Goal: Task Accomplishment & Management: Manage account settings

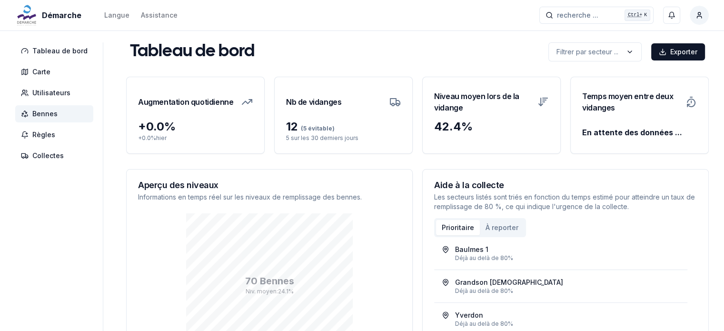
click at [43, 117] on span "Bennes" at bounding box center [44, 114] width 25 height 10
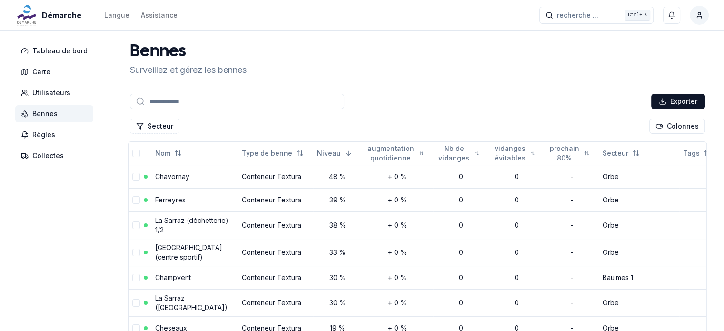
click at [181, 93] on div "Exporter" at bounding box center [417, 101] width 579 height 19
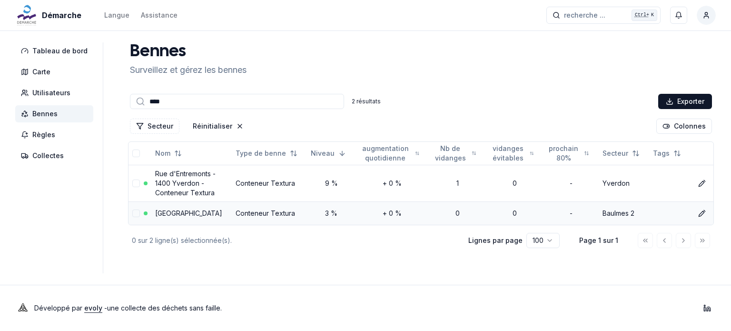
type input "****"
click at [311, 214] on div "3 %" at bounding box center [331, 213] width 41 height 10
click at [166, 211] on link "Mont-la-Ville" at bounding box center [188, 213] width 67 height 8
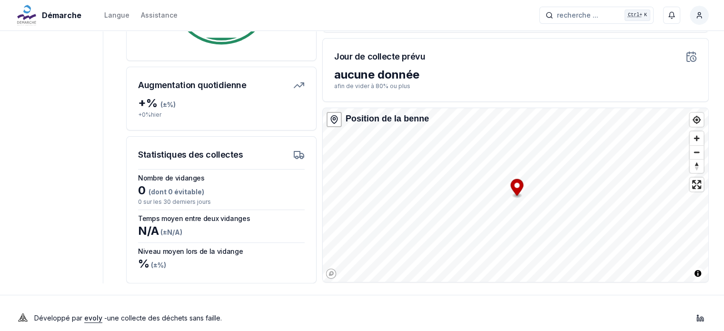
scroll to position [238, 0]
click at [368, 330] on div "Démarche Langue Assistance recherche ... recherche ... Ctrl+ K Miguel Carneiro …" at bounding box center [362, 51] width 724 height 578
click at [497, 295] on div "Démarche Langue Assistance recherche ... recherche ... Ctrl+ K Miguel Carneiro …" at bounding box center [362, 51] width 724 height 578
click at [466, 288] on div "Démarche Langue Assistance recherche ... recherche ... Ctrl+ K Miguel Carneiro …" at bounding box center [362, 51] width 724 height 578
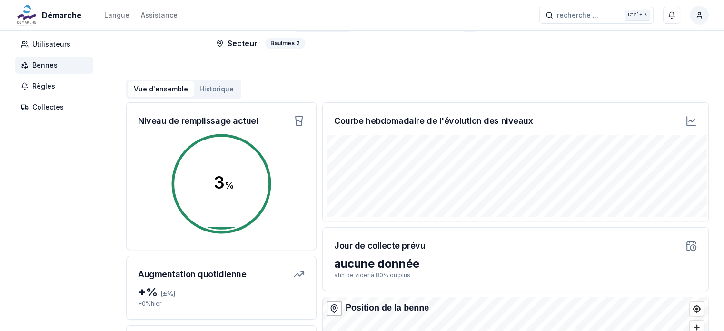
scroll to position [0, 0]
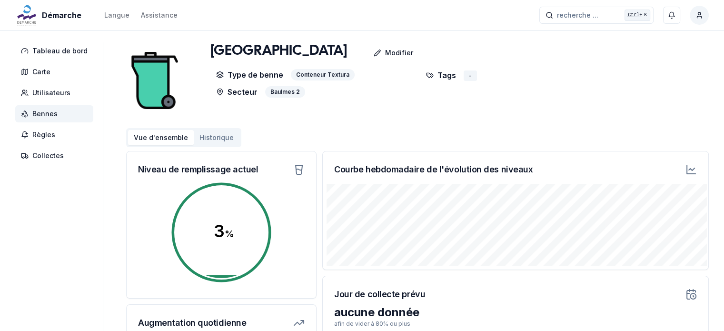
click at [207, 137] on button "Historique" at bounding box center [217, 137] width 46 height 15
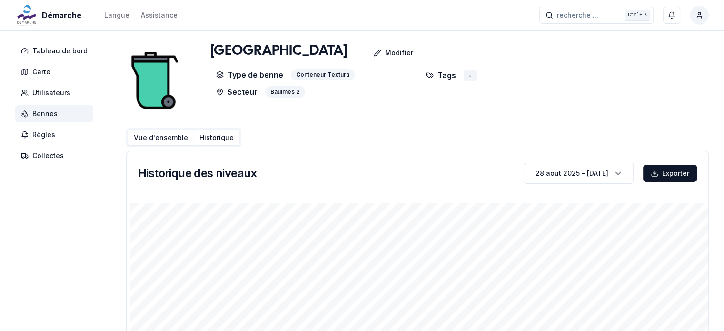
click at [160, 136] on button "Vue d'ensemble" at bounding box center [161, 137] width 66 height 15
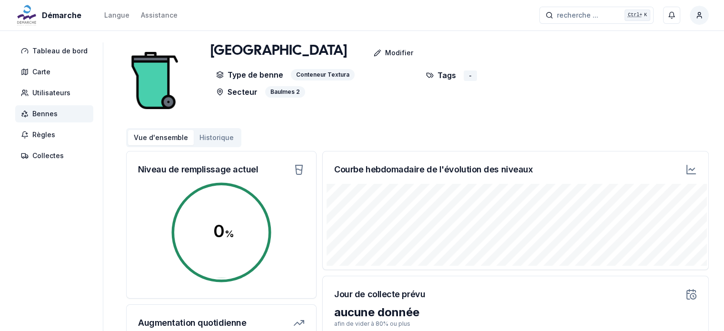
click at [43, 113] on span "Bennes" at bounding box center [44, 114] width 25 height 10
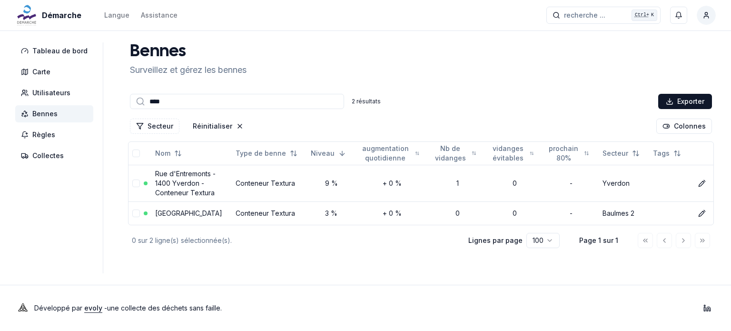
click at [44, 115] on span "Bennes" at bounding box center [44, 114] width 25 height 10
click at [236, 129] on icon "Réinitialiser les filtres" at bounding box center [240, 126] width 8 height 8
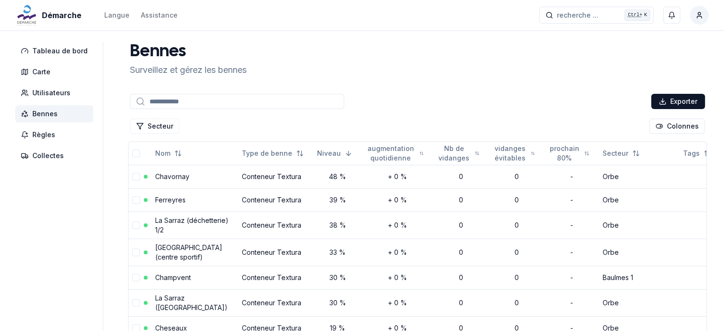
click at [289, 102] on input at bounding box center [237, 101] width 214 height 15
click at [145, 127] on button "Secteur" at bounding box center [155, 126] width 50 height 15
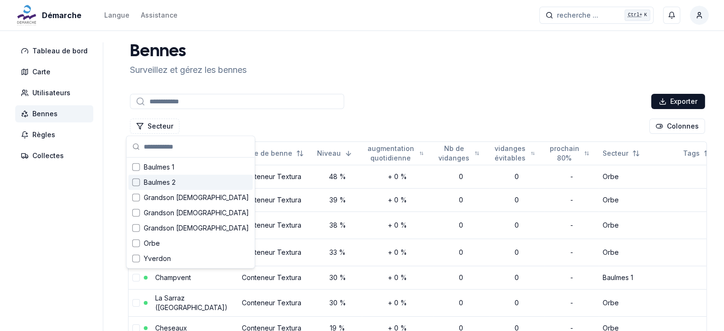
click at [151, 181] on span "Baulmes 2" at bounding box center [160, 183] width 32 height 10
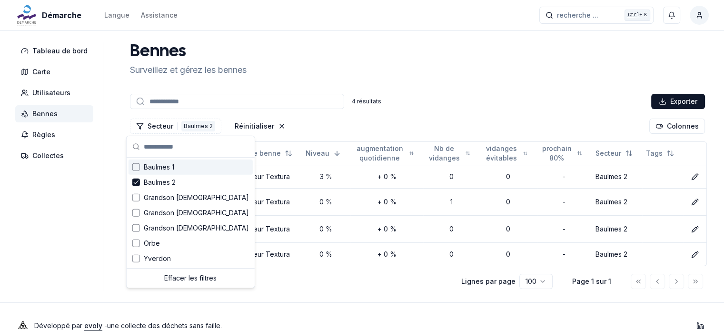
click at [427, 95] on div "4 résultats Exporter" at bounding box center [417, 101] width 579 height 19
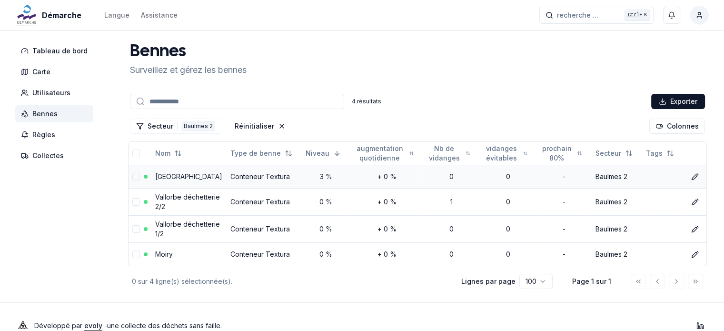
click at [170, 179] on link "Mont-la-Ville" at bounding box center [188, 176] width 67 height 8
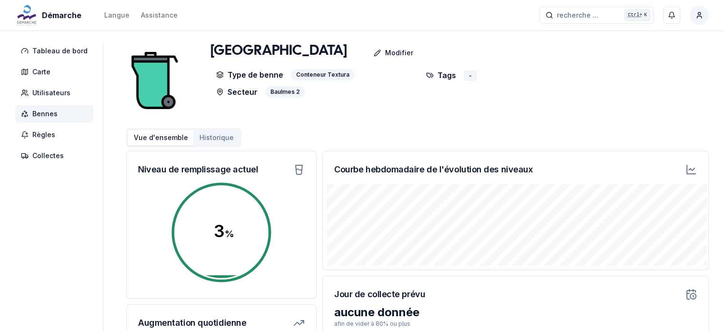
click at [210, 138] on button "Historique" at bounding box center [217, 137] width 46 height 15
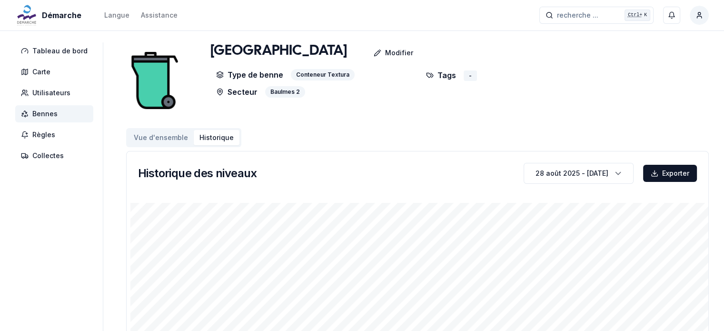
click at [153, 135] on button "Vue d'ensemble" at bounding box center [161, 137] width 66 height 15
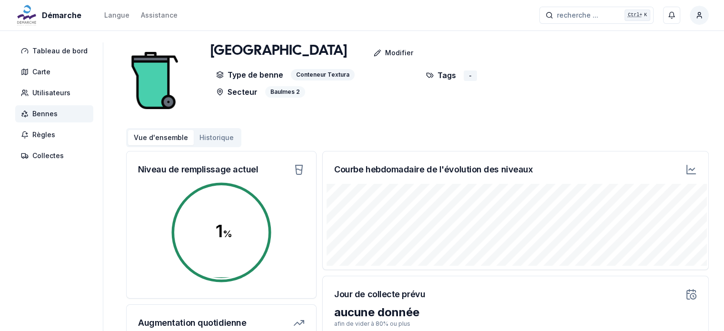
click at [286, 93] on div "Baulmes 2" at bounding box center [285, 91] width 40 height 11
click at [308, 75] on div "Conteneur Textura" at bounding box center [323, 74] width 64 height 11
click at [49, 52] on span "Tableau de bord" at bounding box center [59, 51] width 55 height 10
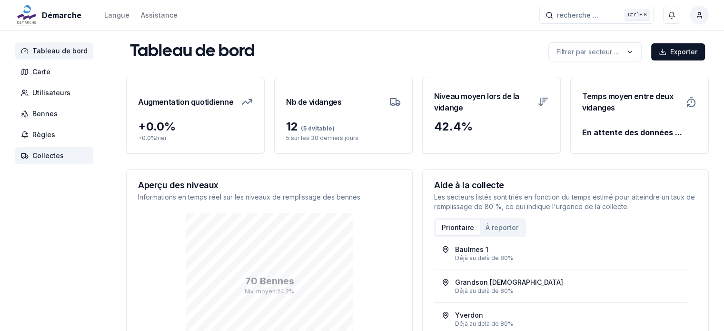
click at [50, 158] on span "Collectes" at bounding box center [47, 156] width 31 height 10
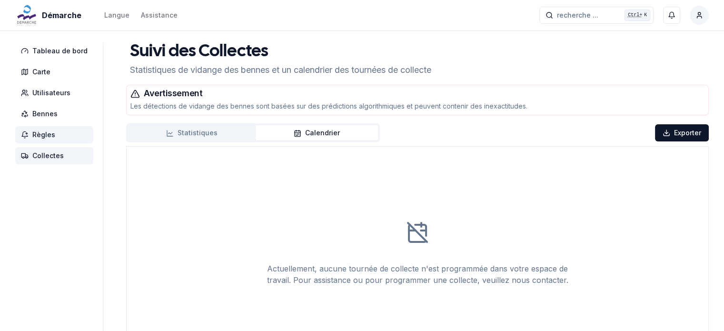
click at [63, 131] on span "Règles" at bounding box center [54, 134] width 78 height 17
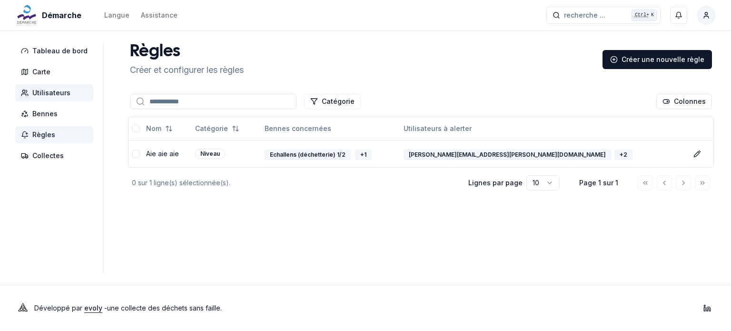
click at [50, 95] on span "Utilisateurs" at bounding box center [51, 93] width 38 height 10
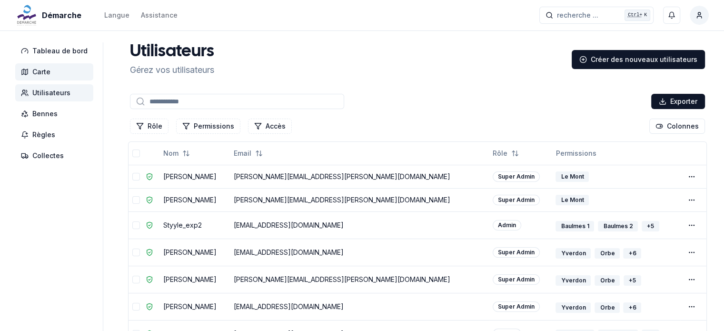
click at [46, 66] on span "Carte" at bounding box center [54, 71] width 78 height 17
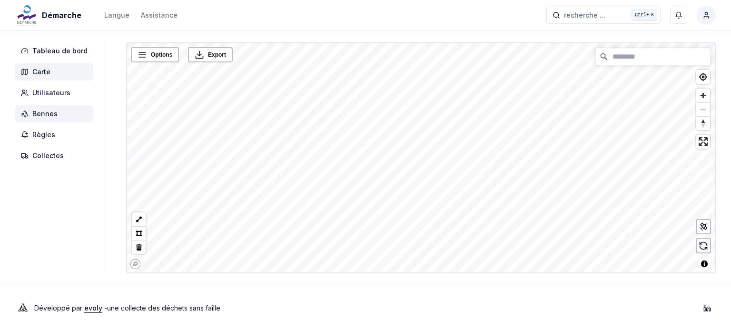
click at [44, 117] on span "Bennes" at bounding box center [44, 114] width 25 height 10
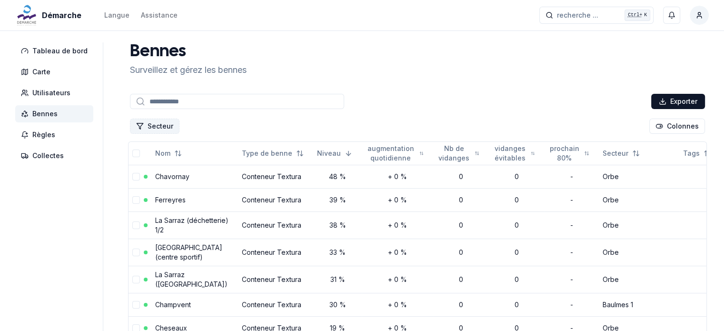
click at [159, 126] on button "Secteur" at bounding box center [155, 126] width 50 height 15
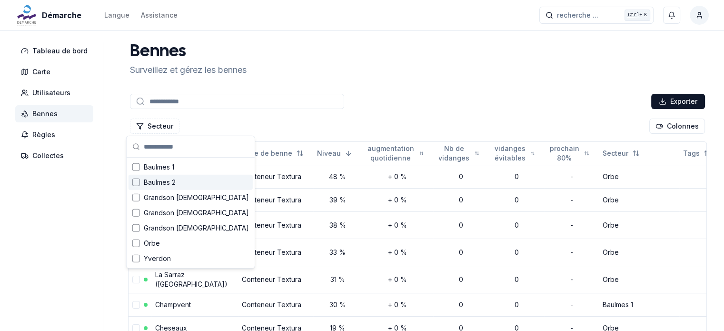
click at [157, 184] on span "Baulmes 2" at bounding box center [160, 183] width 32 height 10
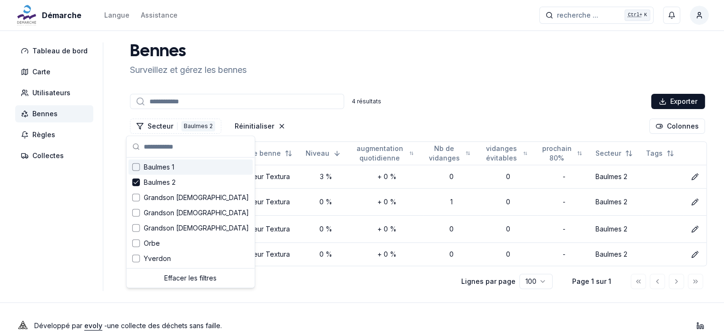
click at [437, 78] on div "Bennes Surveillez et gérez les bennes 4 résultats Exporter Secteur 1 Baulmes 2 …" at bounding box center [417, 166] width 583 height 248
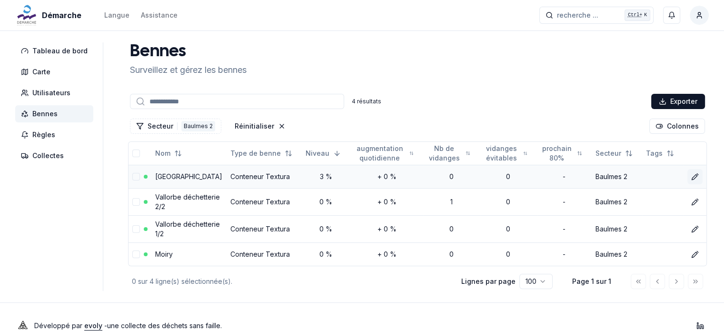
click at [694, 178] on icon at bounding box center [694, 176] width 5 height 5
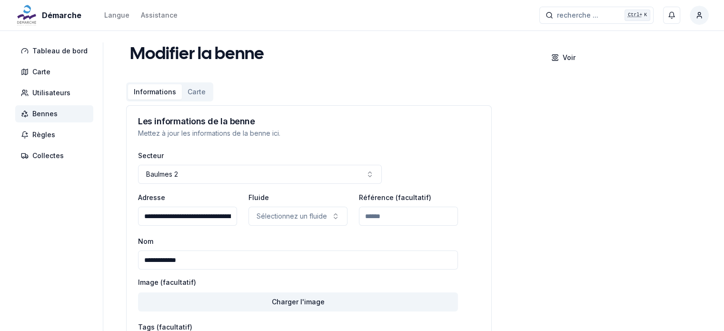
click at [194, 92] on button "Carte" at bounding box center [197, 91] width 30 height 15
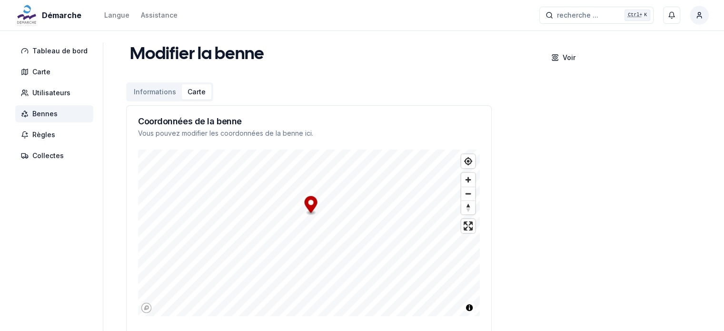
click at [352, 137] on div "**********" at bounding box center [309, 264] width 366 height 318
drag, startPoint x: 314, startPoint y: 199, endPoint x: 331, endPoint y: 157, distance: 45.5
click at [331, 157] on icon "Map marker" at bounding box center [327, 162] width 13 height 17
drag, startPoint x: 289, startPoint y: 243, endPoint x: 313, endPoint y: 161, distance: 85.3
click at [313, 161] on icon "Map marker" at bounding box center [316, 158] width 13 height 17
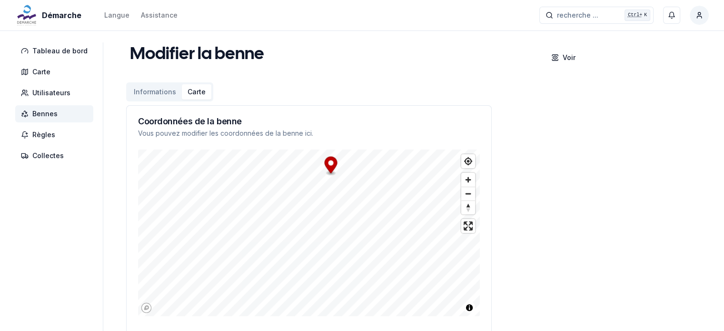
drag, startPoint x: 288, startPoint y: 208, endPoint x: 328, endPoint y: 166, distance: 58.3
click at [328, 166] on icon "Map marker" at bounding box center [331, 165] width 13 height 17
drag, startPoint x: 321, startPoint y: 177, endPoint x: 319, endPoint y: 186, distance: 9.7
click at [319, 186] on circle "Map marker" at bounding box center [321, 184] width 5 height 5
type input "**********"
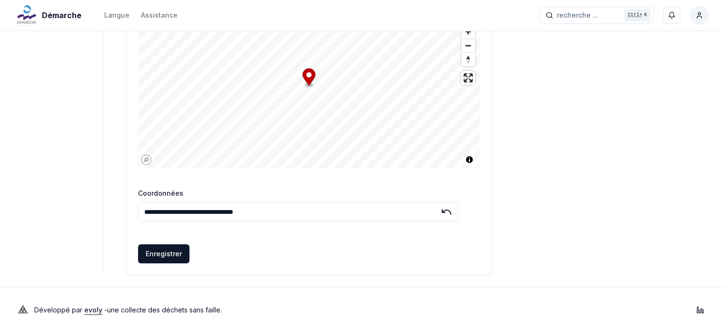
scroll to position [149, 0]
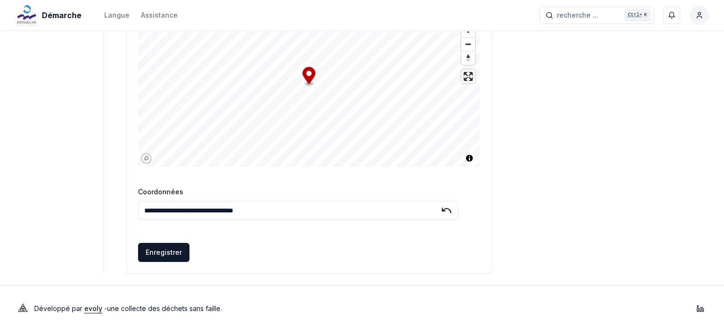
click at [583, 204] on div "**********" at bounding box center [417, 83] width 583 height 381
click at [331, 180] on div "**********" at bounding box center [309, 136] width 365 height 273
click at [161, 251] on button "Enregistrer" at bounding box center [163, 252] width 51 height 19
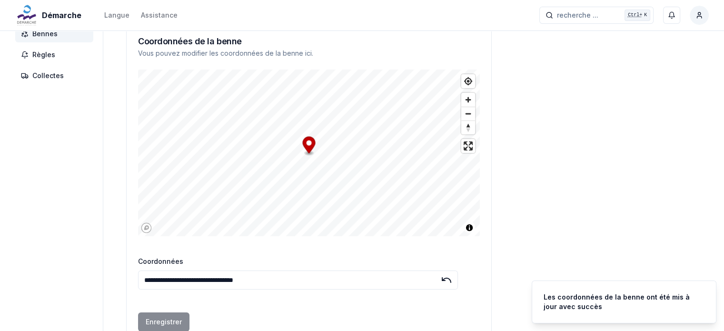
scroll to position [7, 0]
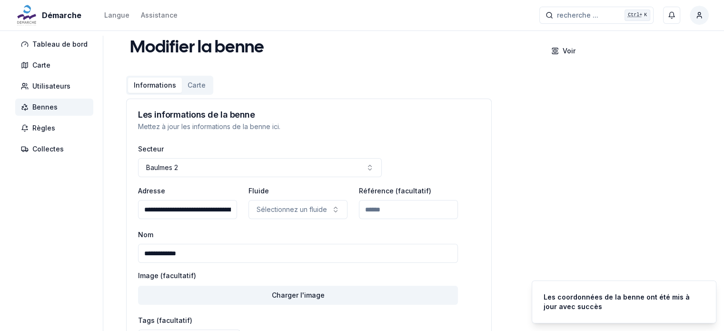
click at [152, 90] on button "Informations" at bounding box center [155, 85] width 54 height 15
click at [188, 86] on button "Carte" at bounding box center [197, 85] width 30 height 15
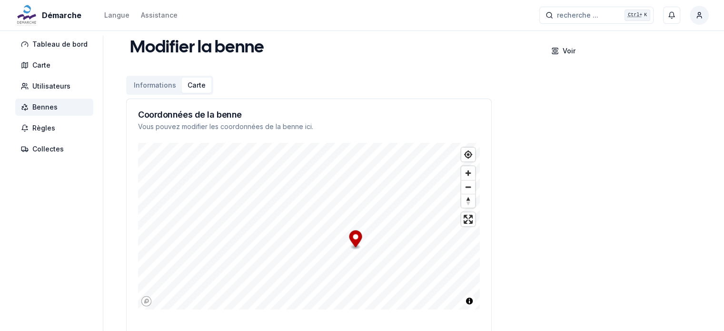
click at [158, 87] on button "Informations" at bounding box center [155, 85] width 54 height 15
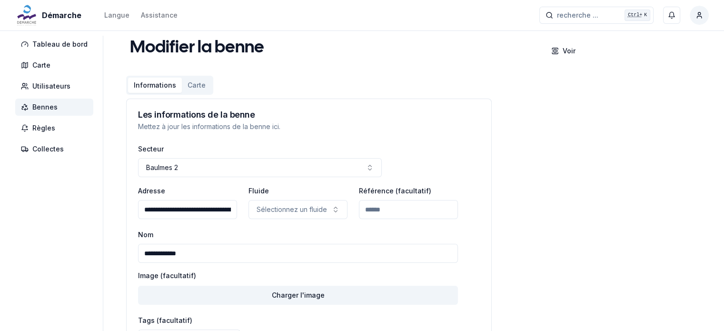
click at [48, 106] on span "Bennes" at bounding box center [44, 107] width 25 height 10
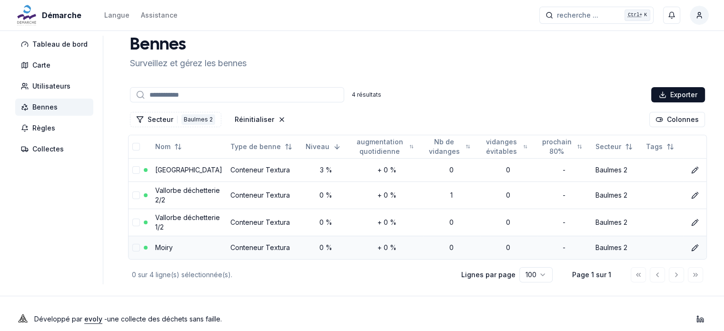
click at [161, 249] on link "Moiry" at bounding box center [164, 247] width 18 height 8
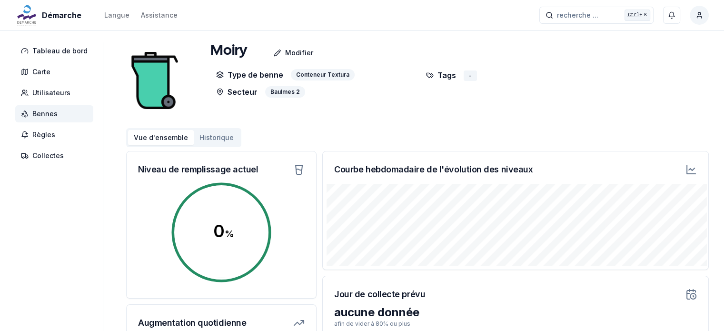
click at [37, 114] on span "Bennes" at bounding box center [44, 114] width 25 height 10
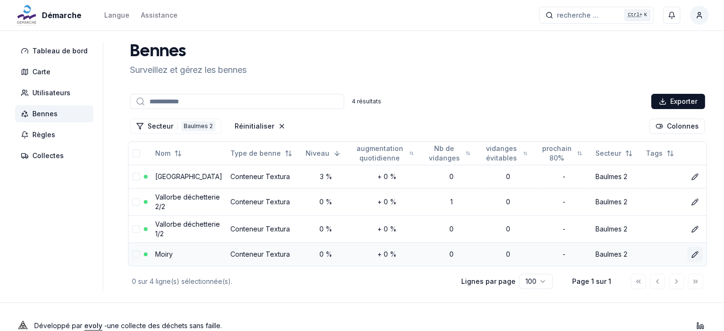
click at [691, 252] on icon at bounding box center [695, 254] width 8 height 8
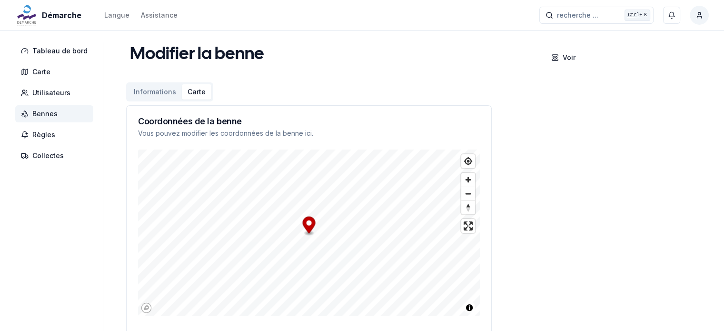
click at [189, 86] on button "Carte" at bounding box center [197, 91] width 30 height 15
drag, startPoint x: 306, startPoint y: 224, endPoint x: 293, endPoint y: 232, distance: 14.9
click at [294, 232] on circle "Map marker" at bounding box center [296, 230] width 5 height 5
type input "**********"
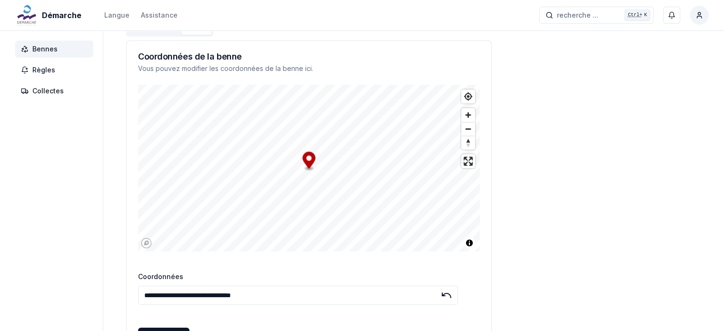
scroll to position [143, 0]
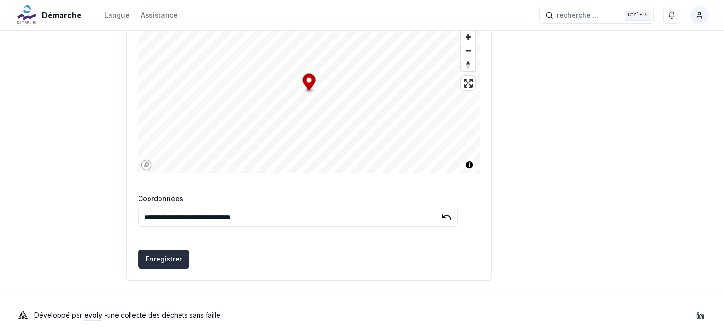
click at [167, 258] on button "Enregistrer" at bounding box center [163, 258] width 51 height 19
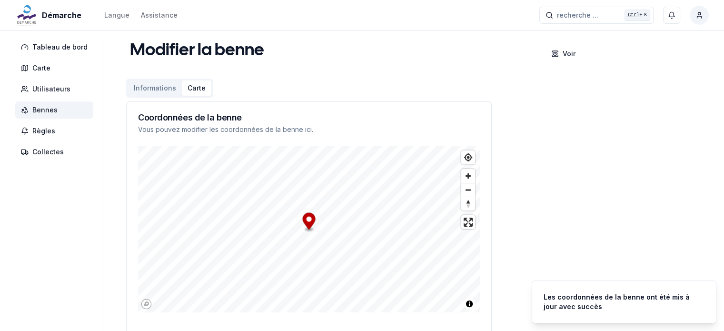
scroll to position [0, 0]
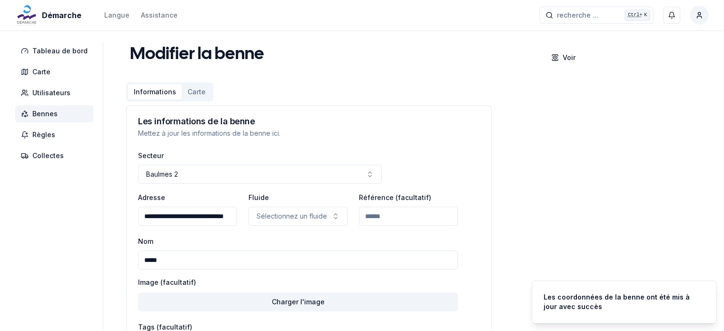
click at [152, 89] on button "Informations" at bounding box center [155, 91] width 54 height 15
click at [397, 219] on input "Référence (facultatif)" at bounding box center [408, 216] width 99 height 19
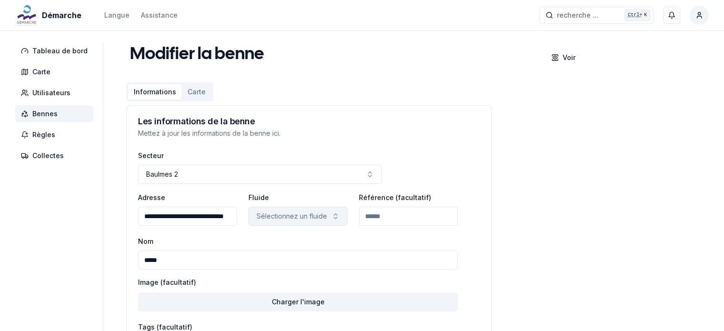
click at [300, 219] on p "Sélectionnez un fluide" at bounding box center [292, 216] width 70 height 10
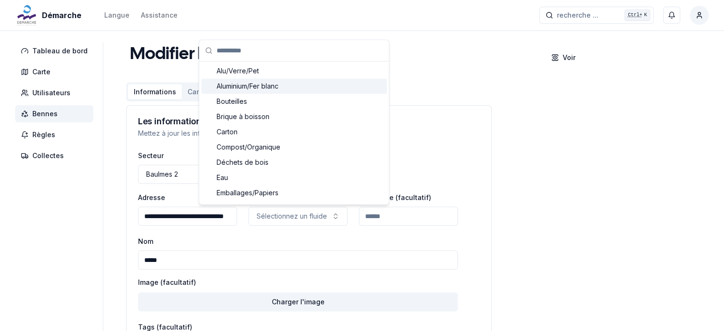
drag, startPoint x: 559, startPoint y: 189, endPoint x: 537, endPoint y: 173, distance: 27.2
click at [558, 189] on div "**********" at bounding box center [417, 227] width 583 height 370
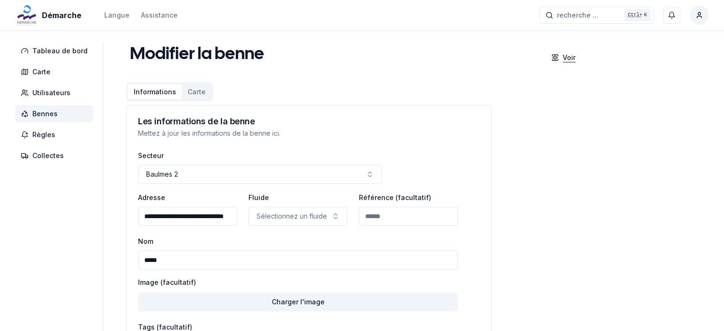
click at [563, 55] on p "Voir" at bounding box center [569, 58] width 13 height 10
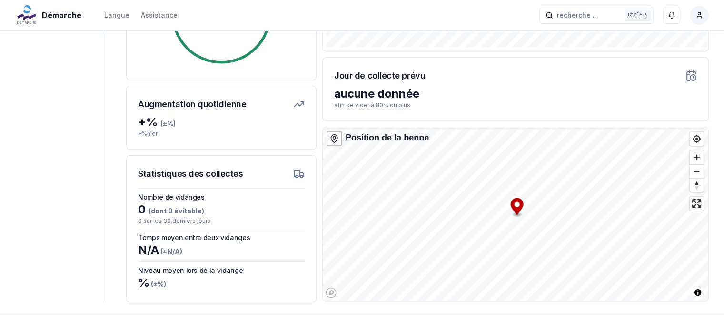
scroll to position [247, 0]
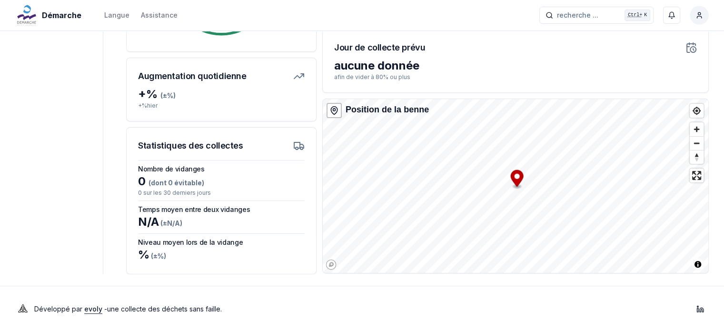
click at [294, 144] on icon at bounding box center [297, 145] width 6 height 6
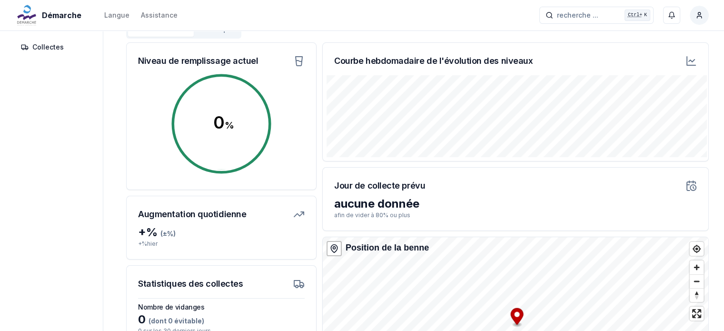
scroll to position [0, 0]
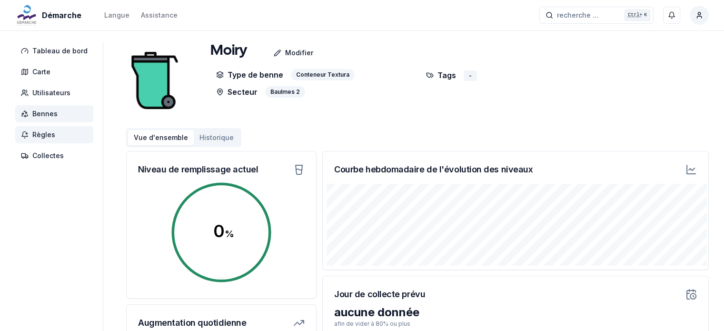
click at [42, 134] on span "Règles" at bounding box center [43, 135] width 23 height 10
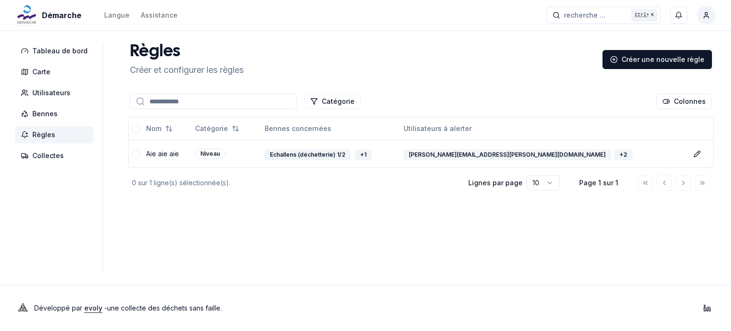
click at [55, 125] on nav "Tableau de bord Carte Utilisateurs Bennes Règles Collectes" at bounding box center [59, 103] width 88 height 122
click at [48, 117] on span "Bennes" at bounding box center [44, 114] width 25 height 10
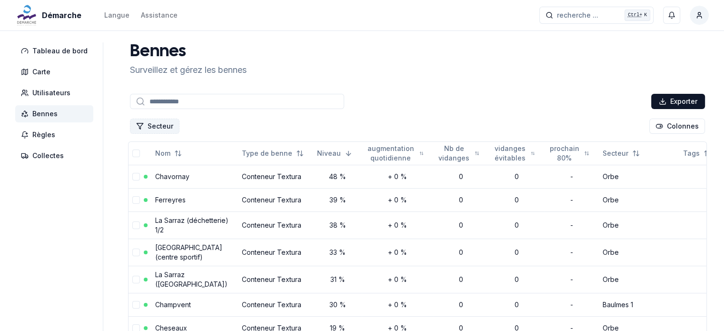
click at [154, 128] on button "Secteur" at bounding box center [155, 126] width 50 height 15
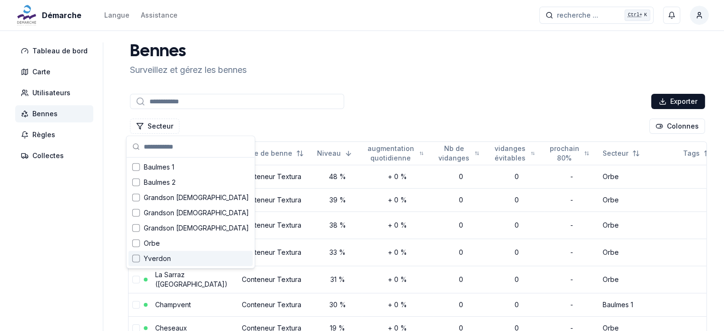
click at [133, 256] on div "Suggestions" at bounding box center [136, 259] width 8 height 8
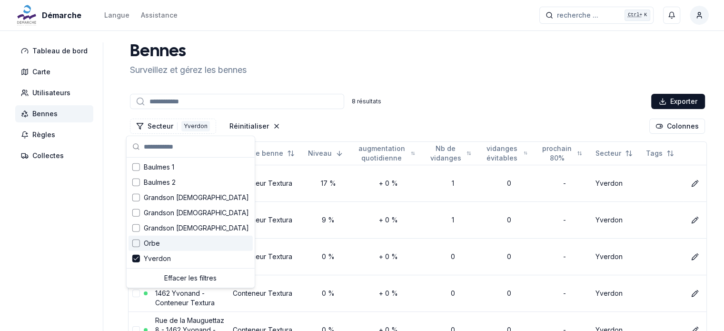
click at [88, 217] on aside "Tableau de bord Carte Utilisateurs Bennes Règles Collectes" at bounding box center [59, 267] width 88 height 450
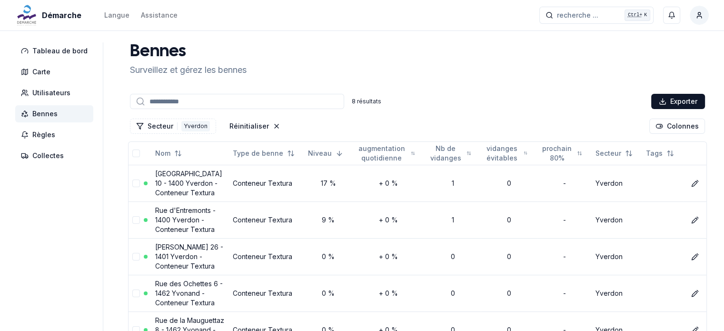
click at [37, 119] on span "Bennes" at bounding box center [54, 113] width 78 height 17
click at [196, 127] on div "Yverdon" at bounding box center [195, 126] width 29 height 10
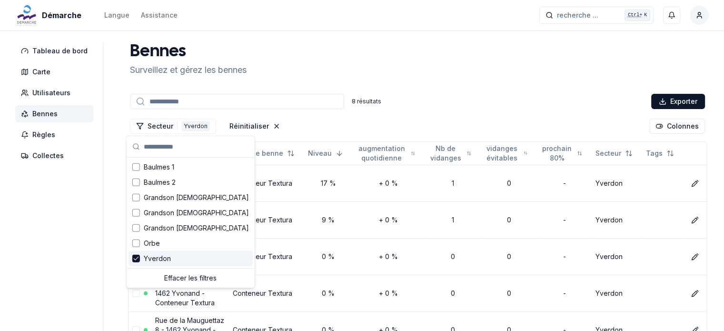
drag, startPoint x: 135, startPoint y: 258, endPoint x: 136, endPoint y: 249, distance: 9.1
click at [136, 258] on icon "Suggestions" at bounding box center [136, 259] width 7 height 8
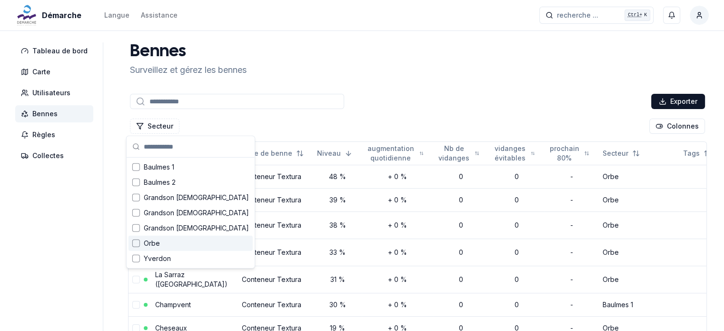
click at [135, 242] on div "Suggestions" at bounding box center [136, 243] width 8 height 8
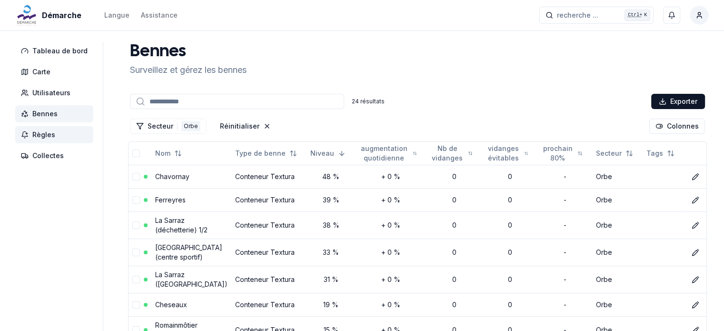
click at [38, 137] on span "Règles" at bounding box center [43, 135] width 23 height 10
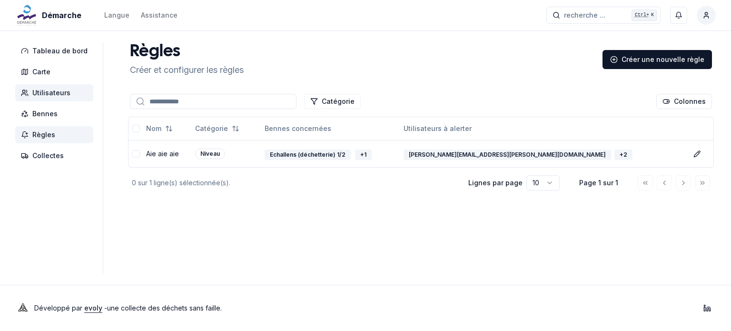
click at [53, 86] on span "Utilisateurs" at bounding box center [54, 92] width 78 height 17
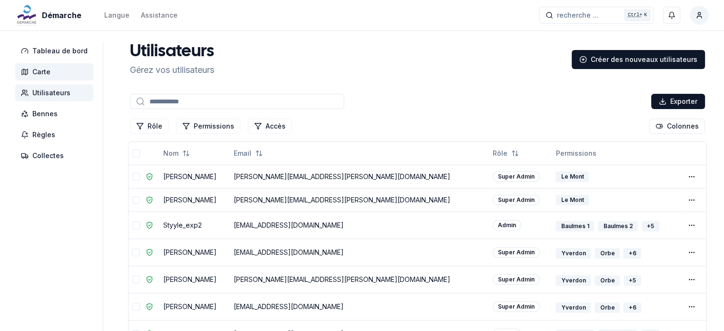
click at [44, 76] on span "Carte" at bounding box center [41, 72] width 18 height 10
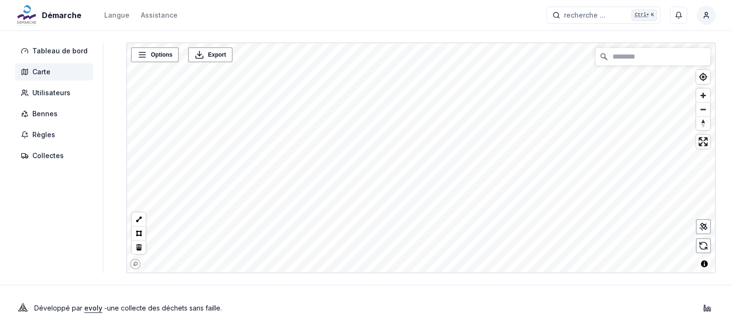
click at [354, 279] on div "Démarche Langue Assistance recherche ... recherche ... Ctrl+ K Miguel Carneiro …" at bounding box center [365, 165] width 731 height 331
click at [66, 110] on span "Bennes" at bounding box center [54, 113] width 78 height 17
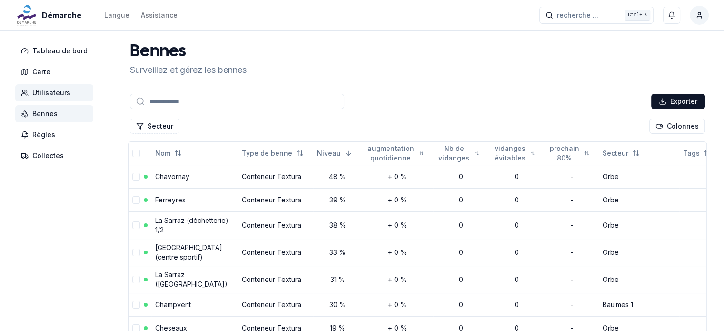
click at [51, 91] on span "Utilisateurs" at bounding box center [51, 93] width 38 height 10
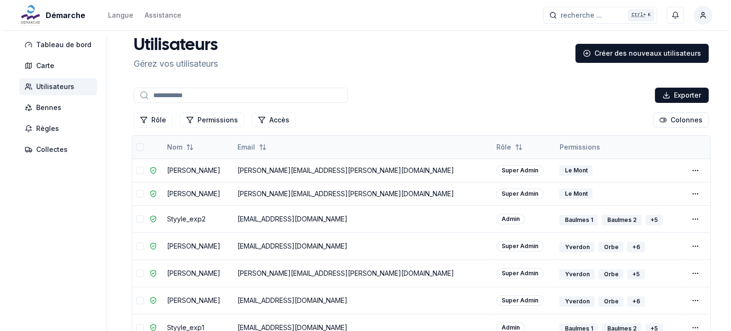
scroll to position [48, 0]
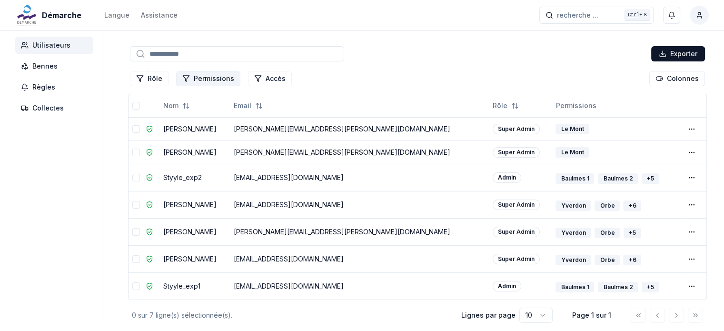
click at [212, 81] on button "Permissions" at bounding box center [208, 78] width 64 height 15
type input "*"
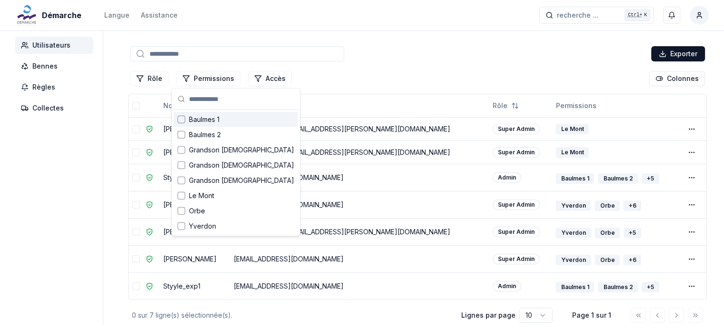
drag, startPoint x: 337, startPoint y: 78, endPoint x: 328, endPoint y: 77, distance: 9.6
click at [333, 77] on div "Rôle Permissions Accès Colonnes" at bounding box center [417, 78] width 579 height 19
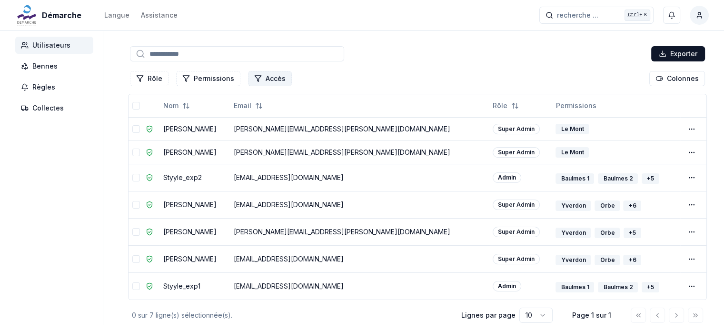
click at [254, 72] on button "Accès" at bounding box center [270, 78] width 44 height 15
click at [405, 57] on div "Exporter" at bounding box center [417, 53] width 579 height 19
click at [149, 79] on button "Rôle" at bounding box center [149, 78] width 39 height 15
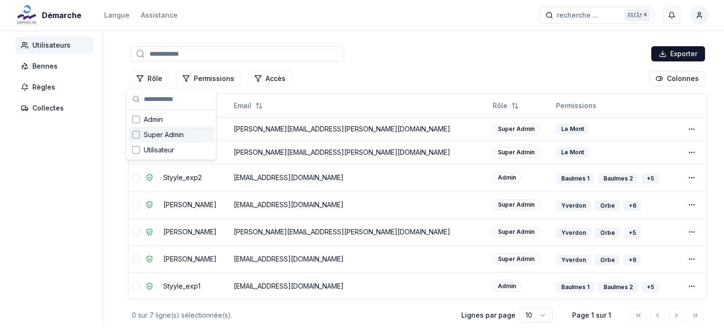
click at [413, 77] on div "Rôle Permissions Accès Colonnes" at bounding box center [417, 78] width 579 height 19
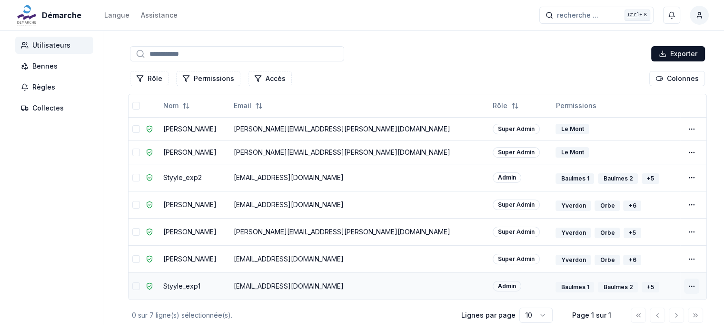
click at [691, 285] on html "Démarche Langue Assistance recherche ... recherche ... Ctrl+ K Miguel Carneiro …" at bounding box center [362, 167] width 724 height 430
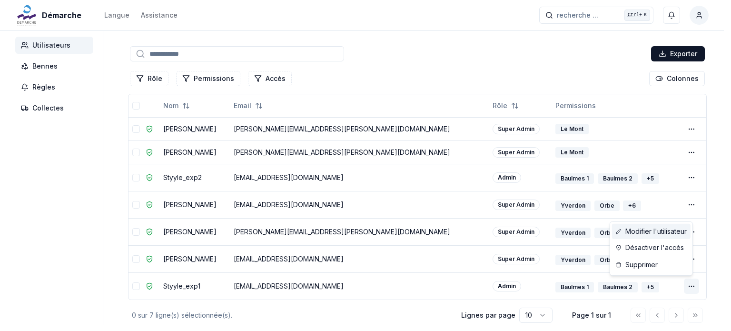
click at [646, 233] on link "Modifier l'utilisateur" at bounding box center [651, 231] width 79 height 15
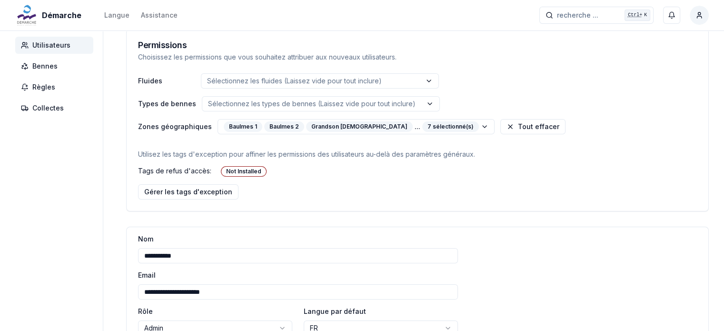
scroll to position [143, 0]
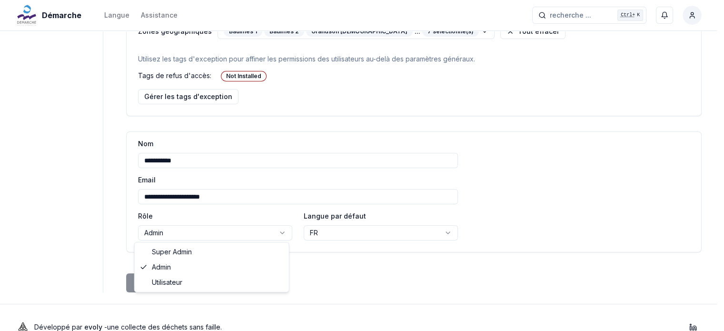
click at [209, 235] on html "**********" at bounding box center [362, 103] width 724 height 493
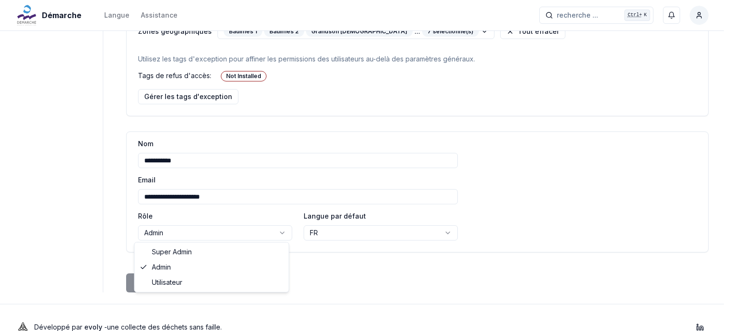
select select "****"
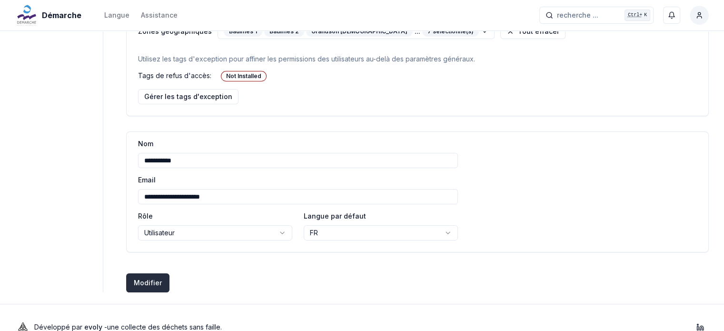
click at [147, 284] on button "Modifier Créer des utilisateurs" at bounding box center [147, 282] width 43 height 19
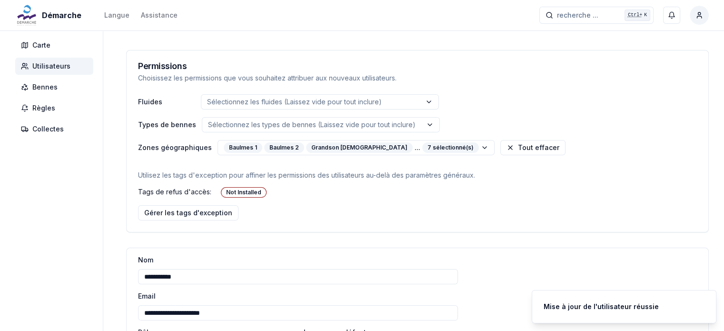
scroll to position [0, 0]
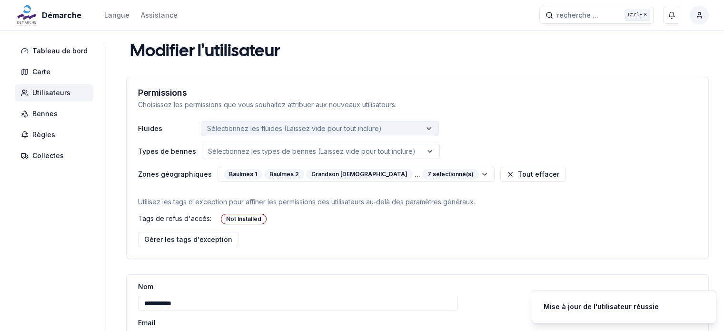
click at [238, 134] on button "Sélectionnez les fluides (Laissez vide pour tout inclure)" at bounding box center [320, 128] width 238 height 15
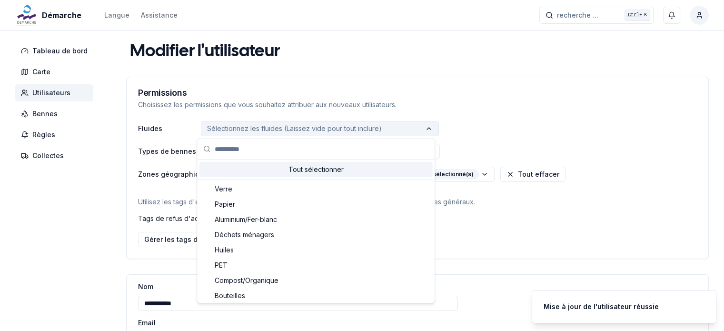
click at [241, 130] on p "Sélectionnez les fluides (Laissez vide pour tout inclure)" at bounding box center [294, 129] width 175 height 10
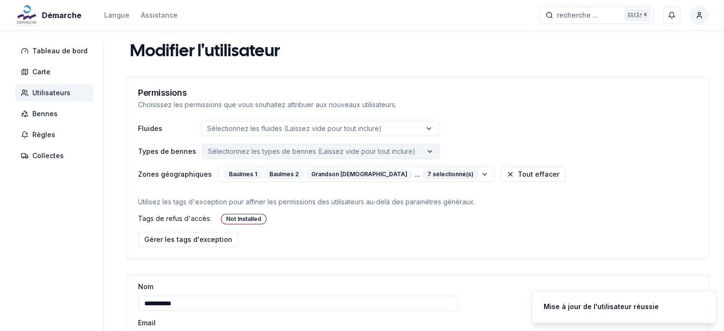
click at [235, 156] on button "Sélectionnez les types de bennes (Laissez vide pour tout inclure)" at bounding box center [321, 151] width 238 height 15
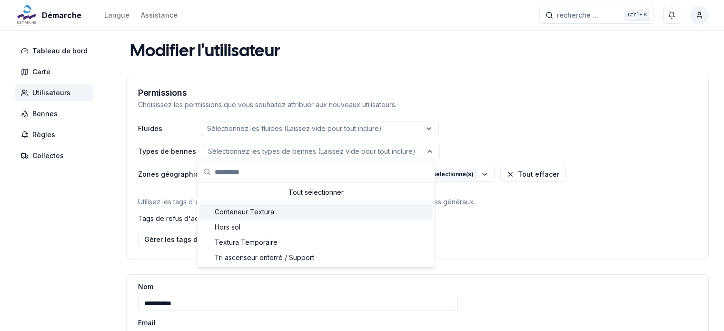
click at [244, 212] on span "Conteneur Textura" at bounding box center [245, 212] width 60 height 10
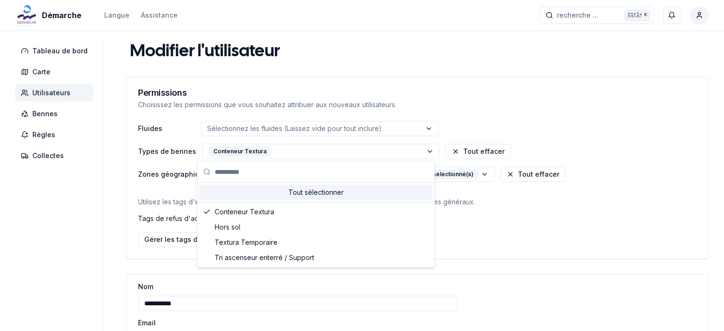
click at [154, 119] on div "Permissions Choisissez les permissions que vous souhaitez attribuer aux nouveau…" at bounding box center [418, 99] width 582 height 44
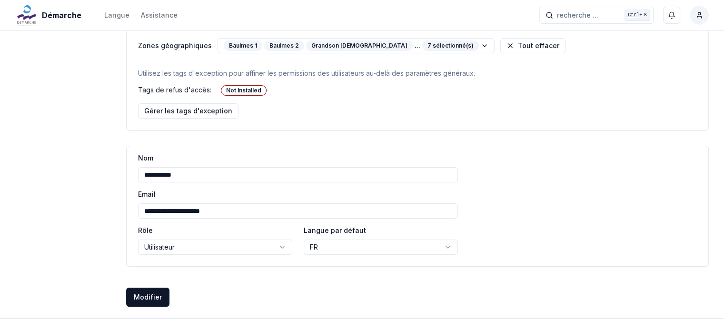
scroll to position [143, 0]
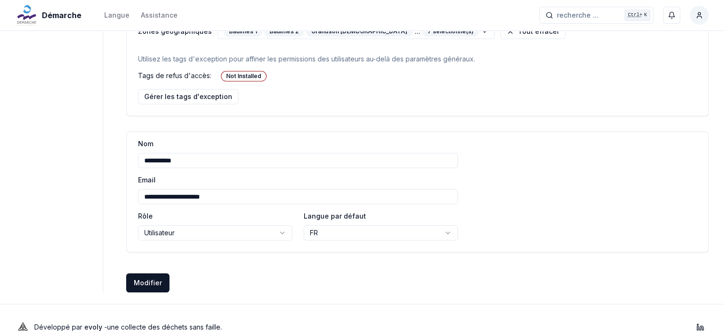
click at [145, 280] on button "Modifier Créer des utilisateurs" at bounding box center [147, 282] width 43 height 19
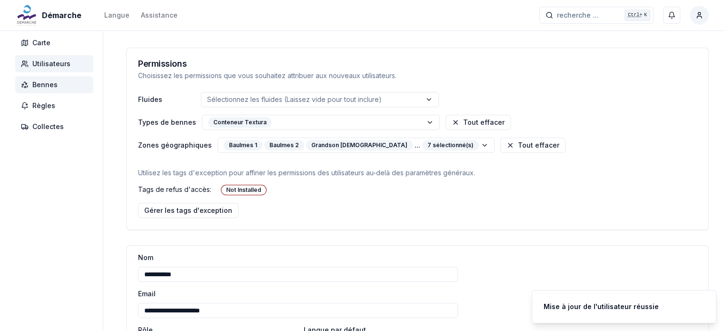
scroll to position [0, 0]
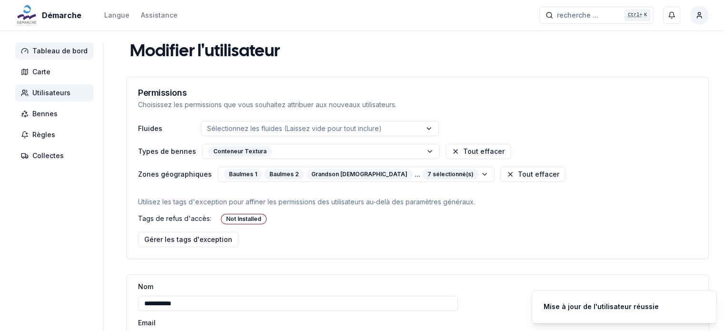
click at [45, 59] on span "Tableau de bord" at bounding box center [54, 50] width 78 height 17
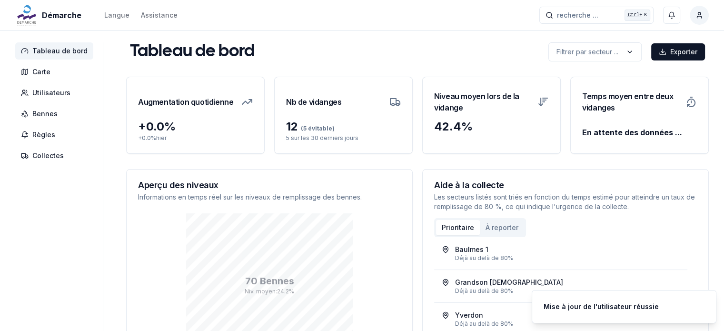
click at [312, 127] on span "(5 évitable)" at bounding box center [316, 128] width 37 height 7
click at [390, 101] on icon at bounding box center [393, 102] width 6 height 6
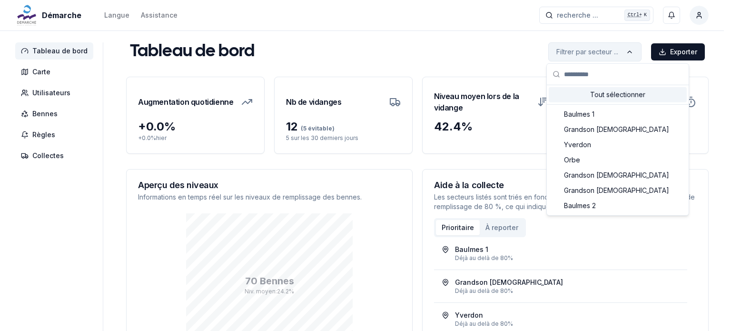
click at [641, 51] on html "Démarche Langue Assistance recherche ... recherche ... Ctrl+ K Miguel Carneiro …" at bounding box center [365, 224] width 731 height 449
drag, startPoint x: 463, startPoint y: 47, endPoint x: 526, endPoint y: 54, distance: 63.2
click at [466, 47] on html "Démarche Langue Assistance recherche ... recherche ... Ctrl+ K Miguel Carneiro …" at bounding box center [365, 224] width 731 height 449
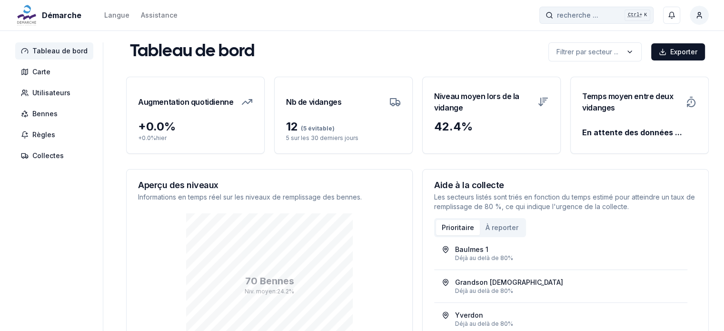
click at [639, 13] on button "recherche ... recherche ... Ctrl+ K" at bounding box center [596, 15] width 114 height 17
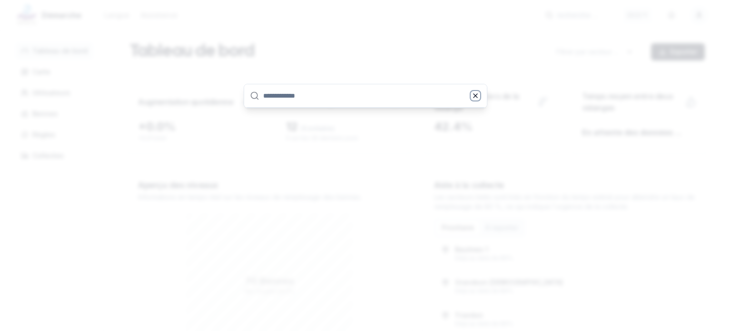
click at [475, 96] on icon "button" at bounding box center [476, 96] width 4 height 4
click at [331, 50] on div at bounding box center [365, 165] width 731 height 331
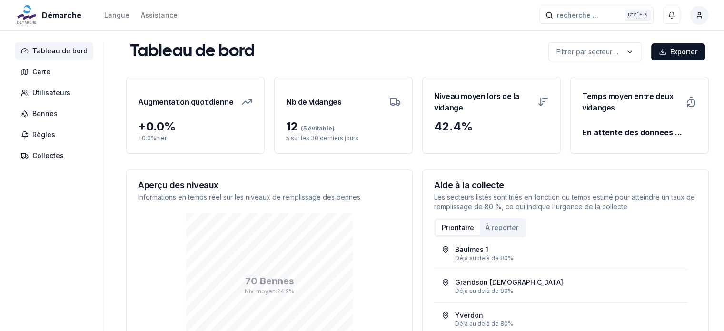
click at [57, 12] on span "Démarche" at bounding box center [62, 15] width 40 height 11
click at [312, 104] on h3 "Nb de vidanges" at bounding box center [313, 102] width 55 height 27
click at [206, 102] on h3 "Augmentation quotidienne" at bounding box center [185, 102] width 95 height 27
click at [248, 101] on polyline at bounding box center [247, 101] width 10 height 5
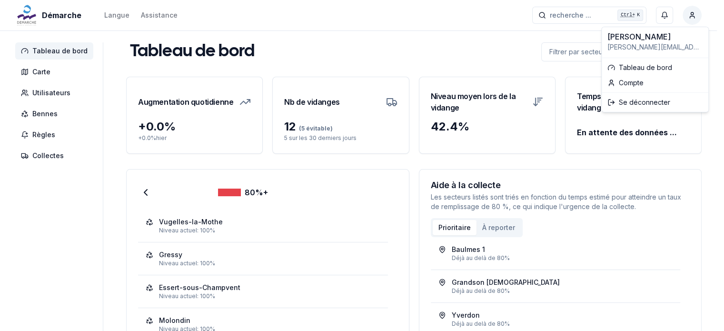
click at [704, 13] on html "Démarche Langue Assistance recherche ... recherche ... Ctrl+ K Miguel Carneiro …" at bounding box center [362, 224] width 724 height 449
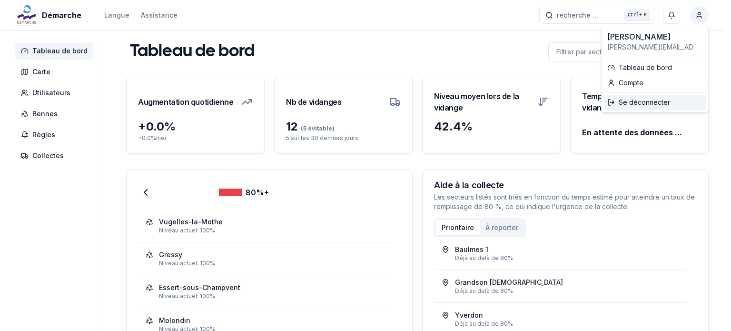
click at [642, 102] on div "Se déconnecter" at bounding box center [655, 102] width 103 height 15
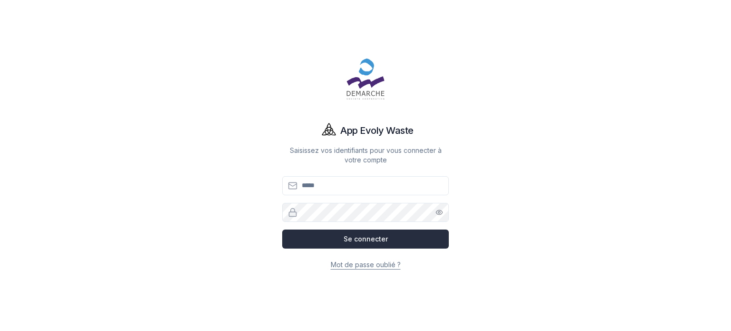
type input "**********"
click at [363, 236] on button "Se connecter" at bounding box center [365, 238] width 167 height 19
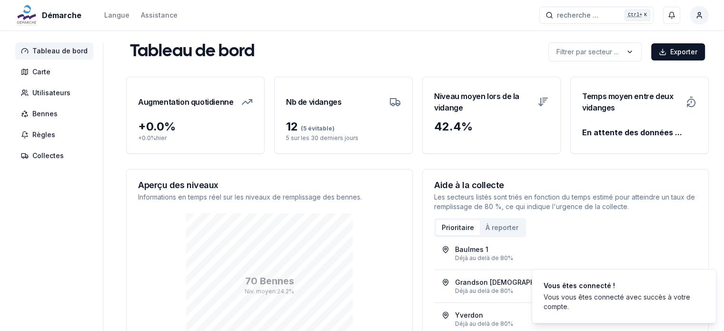
click at [244, 100] on icon at bounding box center [246, 101] width 11 height 11
drag, startPoint x: 203, startPoint y: 101, endPoint x: 247, endPoint y: 113, distance: 45.4
click at [205, 102] on h3 "Augmentation quotidienne" at bounding box center [185, 102] width 95 height 27
click at [499, 231] on button "À reporter" at bounding box center [502, 227] width 44 height 15
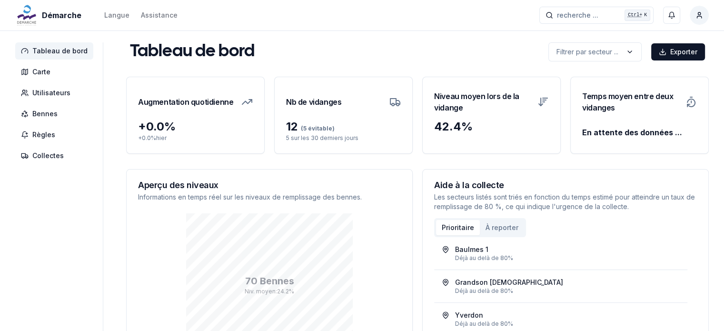
click at [455, 225] on button "Prioritaire" at bounding box center [458, 227] width 44 height 15
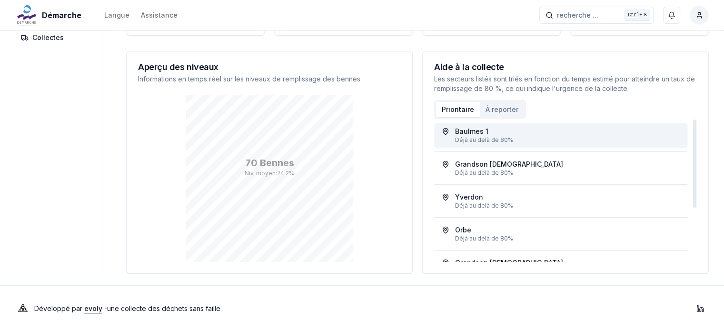
click at [489, 140] on div "Déjà au delà de 80%" at bounding box center [567, 140] width 225 height 8
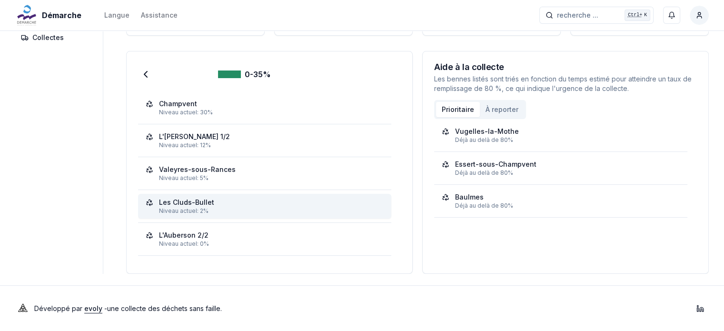
scroll to position [70, 0]
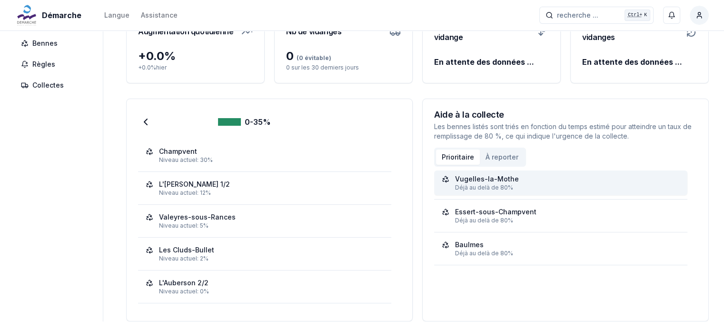
click at [471, 188] on div "Déjà au delà de 80%" at bounding box center [567, 188] width 225 height 8
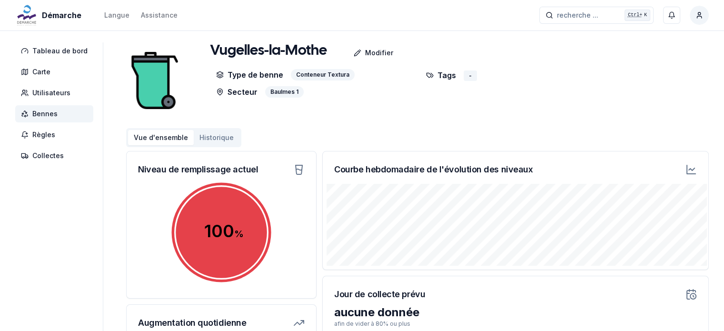
drag, startPoint x: 235, startPoint y: 257, endPoint x: 272, endPoint y: 249, distance: 38.3
click at [235, 257] on circle at bounding box center [221, 232] width 105 height 105
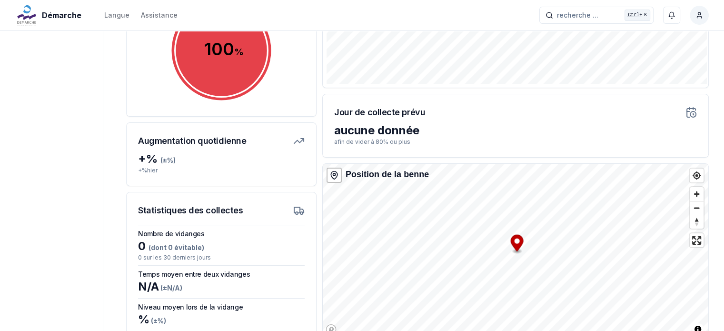
scroll to position [238, 0]
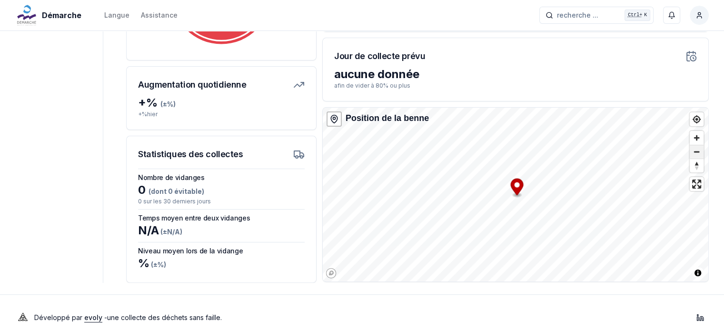
click at [699, 156] on span "Zoom out" at bounding box center [697, 151] width 14 height 13
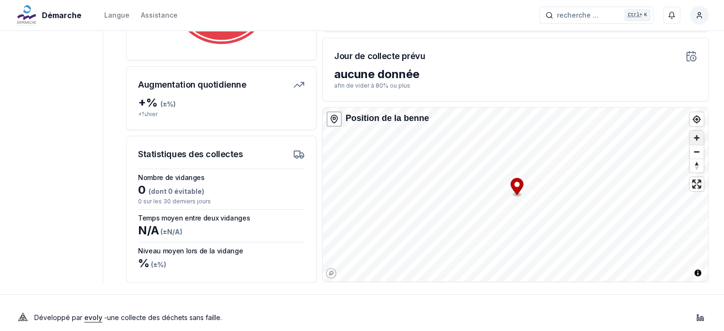
click at [698, 140] on span "Zoom in" at bounding box center [697, 138] width 14 height 14
click at [323, 222] on div at bounding box center [323, 195] width 0 height 174
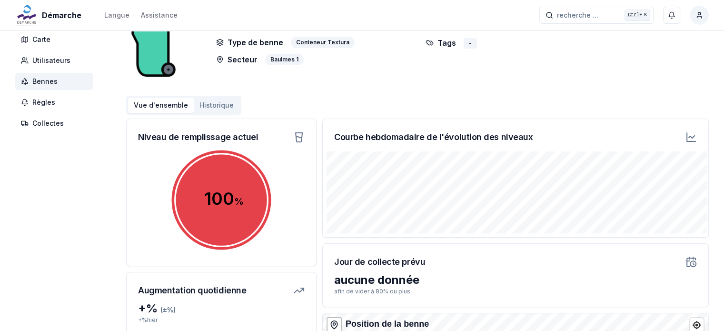
scroll to position [0, 0]
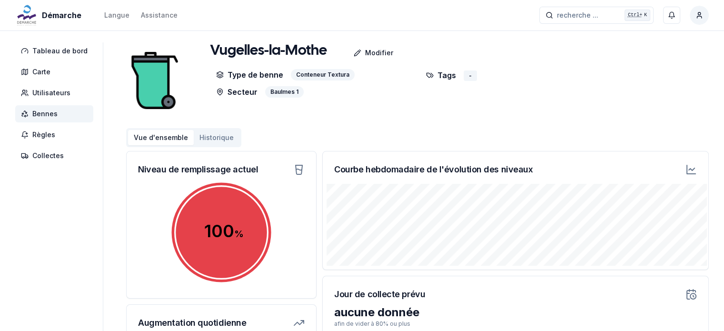
drag, startPoint x: 261, startPoint y: 89, endPoint x: 235, endPoint y: 89, distance: 26.7
click at [259, 89] on div "Secteur Baulmes 1" at bounding box center [312, 91] width 204 height 11
click at [235, 89] on p "Secteur" at bounding box center [236, 91] width 41 height 11
click at [244, 75] on p "Type de benne" at bounding box center [249, 74] width 67 height 11
click at [305, 74] on div "Conteneur Textura" at bounding box center [323, 74] width 64 height 11
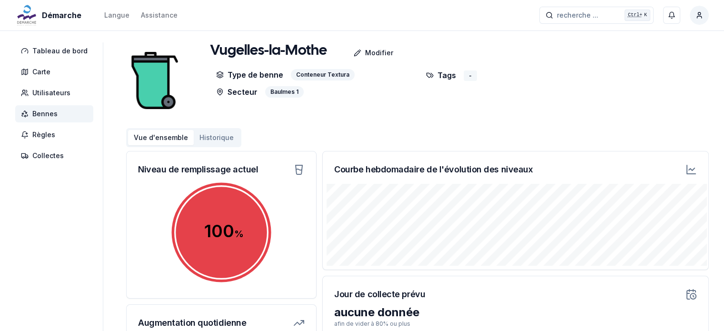
click at [464, 74] on div "-" at bounding box center [470, 75] width 13 height 10
click at [366, 56] on p "Modifier" at bounding box center [379, 53] width 28 height 10
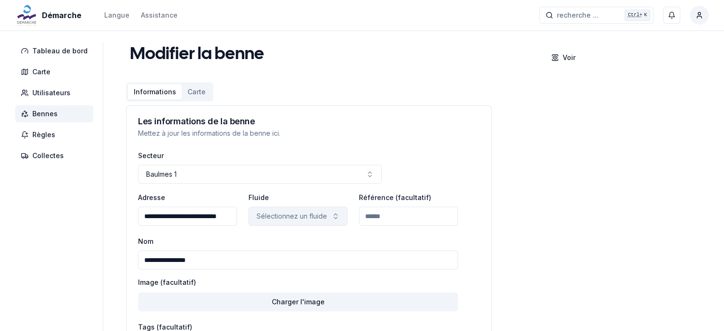
click at [327, 218] on button "Sélectionnez un fluide" at bounding box center [297, 216] width 99 height 19
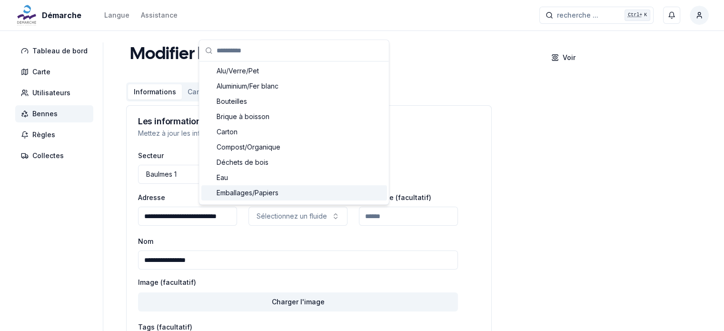
click at [494, 201] on div "**********" at bounding box center [417, 227] width 583 height 370
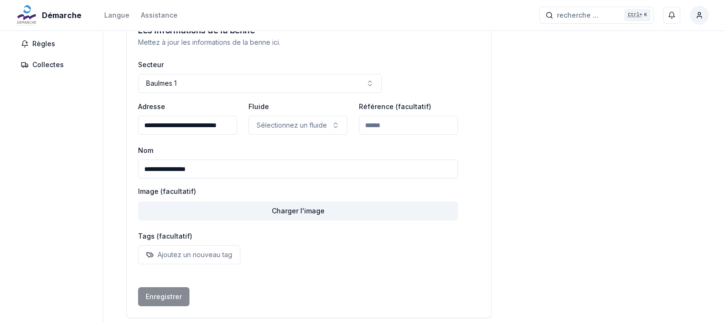
scroll to position [95, 0]
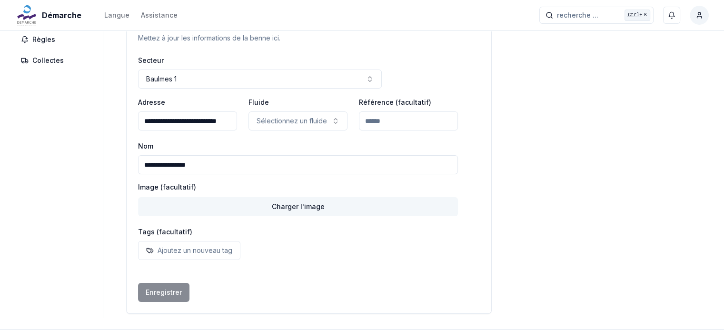
click at [293, 211] on button "Charger l'image Charger l'image" at bounding box center [298, 206] width 320 height 19
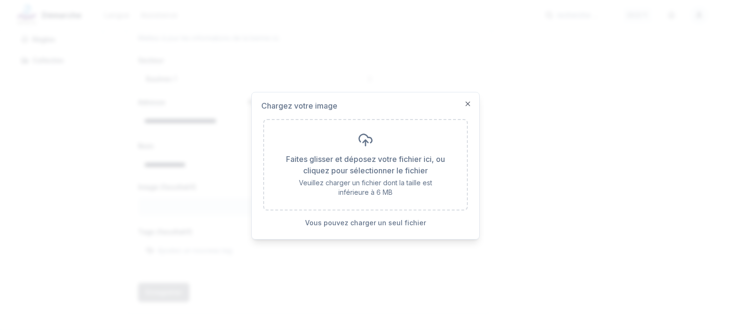
click at [461, 103] on div "Chargez votre image Faites glisser et déposez votre fichier ici, ou cliquez pou…" at bounding box center [365, 166] width 228 height 148
click at [468, 104] on icon "button" at bounding box center [468, 104] width 8 height 8
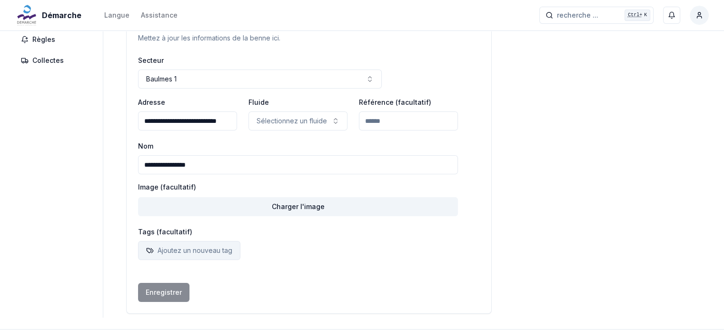
click at [183, 252] on p "Ajoutez un nouveau tag" at bounding box center [195, 251] width 75 height 10
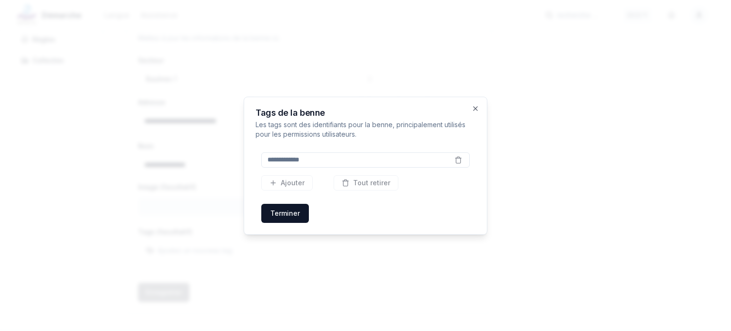
click at [314, 159] on input "text" at bounding box center [365, 159] width 208 height 15
click at [280, 185] on div "Ajouter Tout retirer" at bounding box center [365, 182] width 208 height 15
click at [289, 182] on div "Ajouter Tout retirer" at bounding box center [365, 182] width 208 height 15
click at [305, 161] on input "text" at bounding box center [365, 159] width 208 height 15
type input "*"
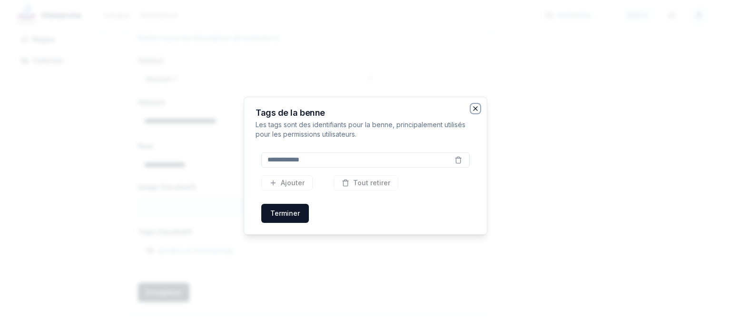
click at [476, 109] on icon "button" at bounding box center [476, 109] width 8 height 8
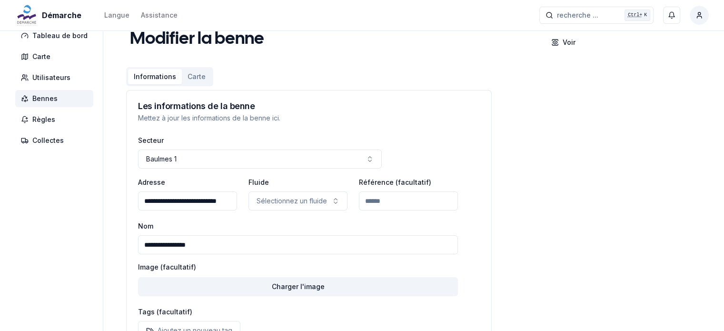
scroll to position [0, 0]
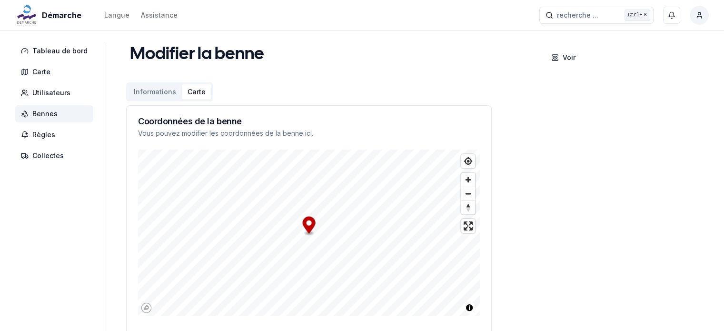
click at [187, 95] on button "Carte" at bounding box center [197, 91] width 30 height 15
click at [56, 139] on span "Règles" at bounding box center [54, 134] width 78 height 17
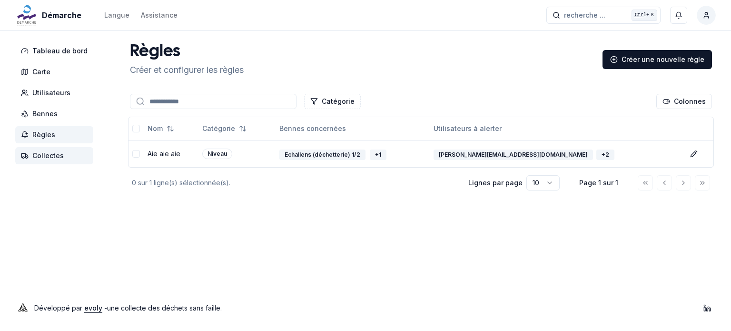
click at [49, 155] on span "Collectes" at bounding box center [47, 156] width 31 height 10
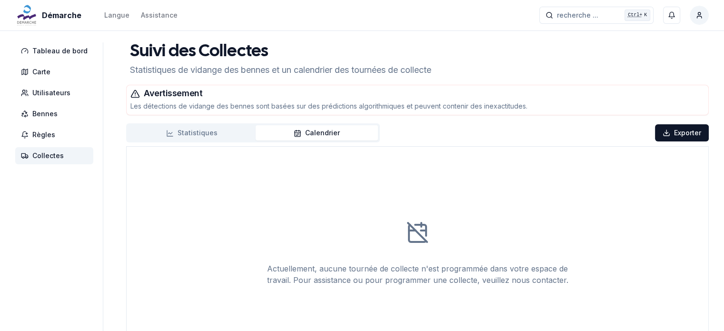
click at [199, 133] on button "Statistiques" at bounding box center [192, 132] width 128 height 15
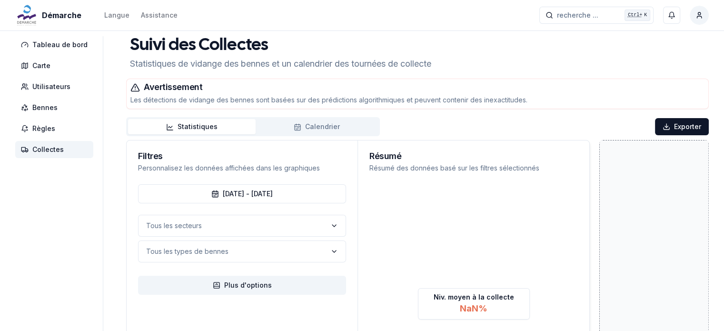
scroll to position [95, 0]
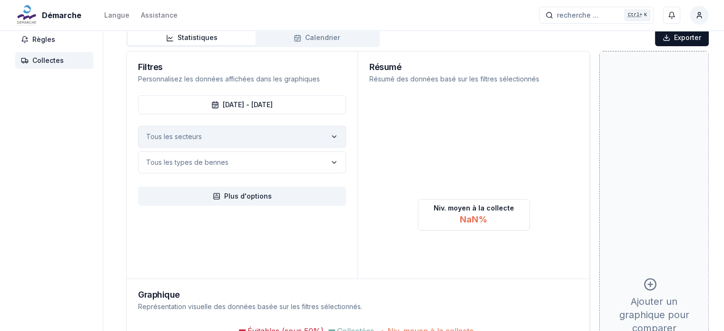
click at [251, 141] on button "Tous les secteurs" at bounding box center [242, 137] width 208 height 22
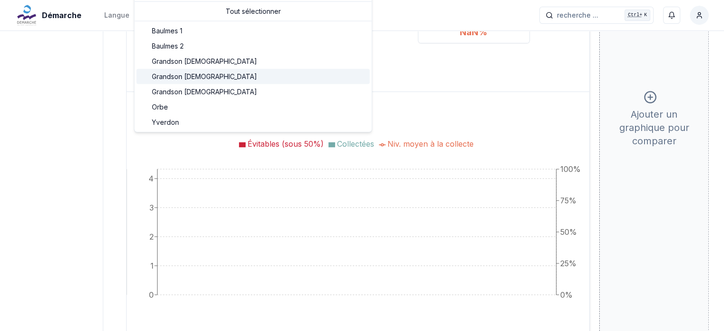
scroll to position [286, 0]
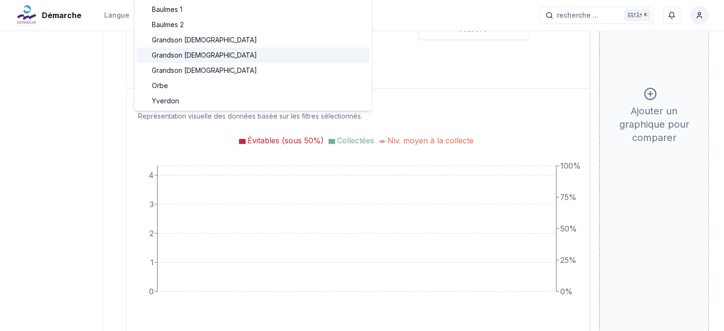
click at [116, 207] on div "Tableau de bord Carte Utilisateurs Bennes Règles Collectes Suivi des Collectes …" at bounding box center [362, 64] width 724 height 614
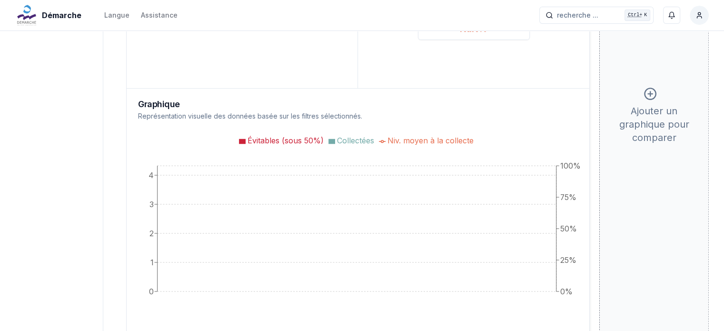
click at [337, 139] on span "Collectées" at bounding box center [355, 141] width 37 height 10
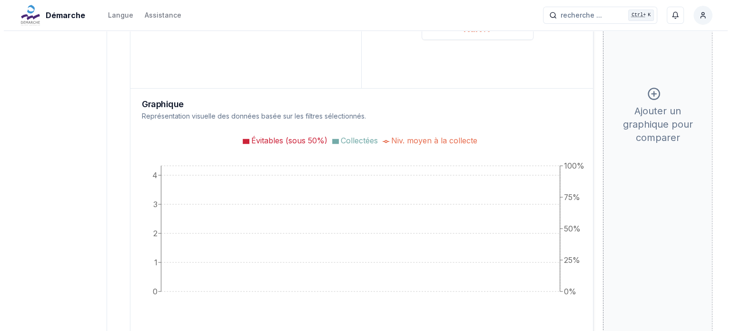
scroll to position [0, 0]
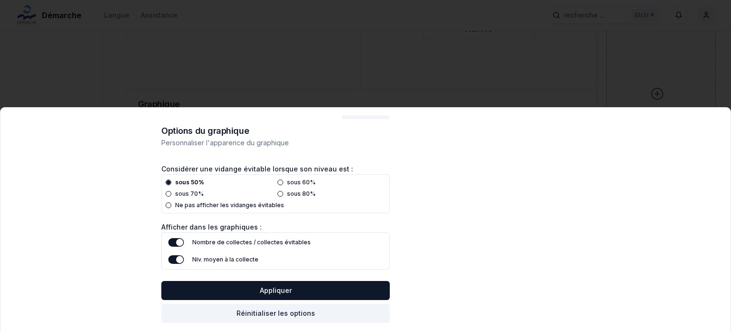
click at [403, 139] on div at bounding box center [365, 165] width 731 height 331
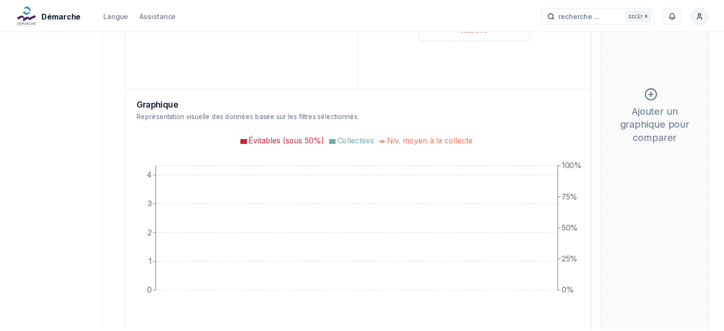
scroll to position [286, 0]
drag, startPoint x: 335, startPoint y: 139, endPoint x: 411, endPoint y: 139, distance: 75.7
click at [404, 139] on span "Niv. moyen à la collecte" at bounding box center [430, 141] width 86 height 10
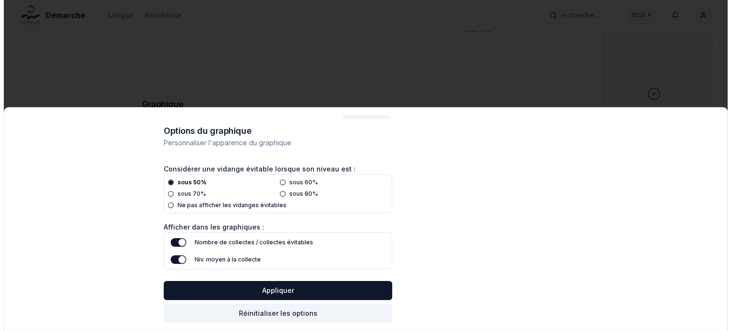
scroll to position [0, 0]
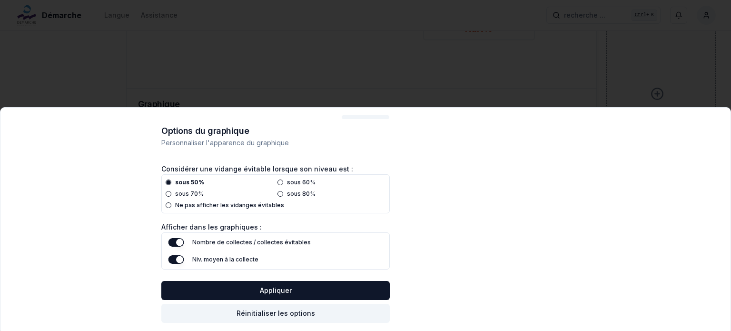
click at [174, 257] on button "button" at bounding box center [177, 259] width 16 height 9
click at [178, 262] on button "button" at bounding box center [177, 259] width 16 height 9
click at [441, 297] on div "Options du graphique Personnaliser l'apparence du graphique Considérer une vida…" at bounding box center [365, 219] width 731 height 224
drag, startPoint x: 528, startPoint y: 156, endPoint x: 713, endPoint y: 87, distance: 197.2
click at [559, 152] on div "Options du graphique Personnaliser l'apparence du graphique Considérer une vida…" at bounding box center [365, 219] width 731 height 224
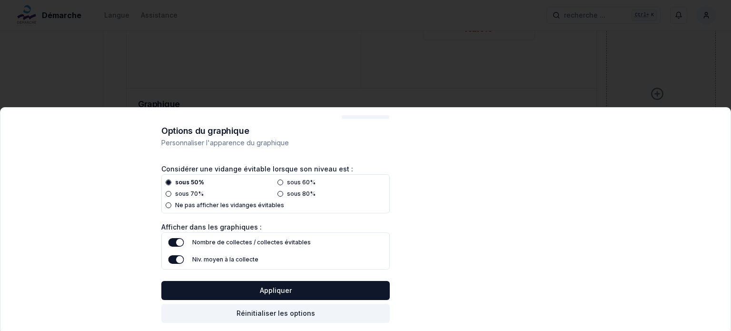
drag, startPoint x: 722, startPoint y: 79, endPoint x: 316, endPoint y: 7, distance: 412.3
click at [704, 75] on div at bounding box center [365, 165] width 731 height 331
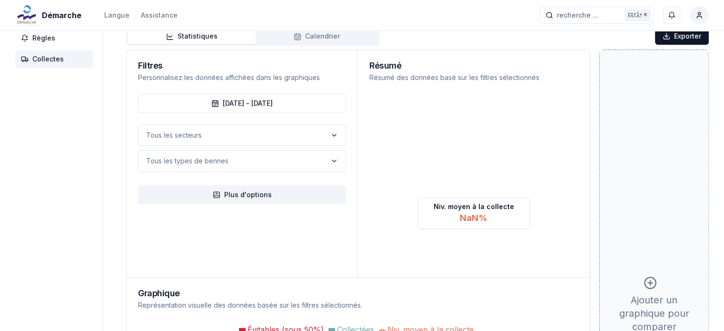
scroll to position [144, 0]
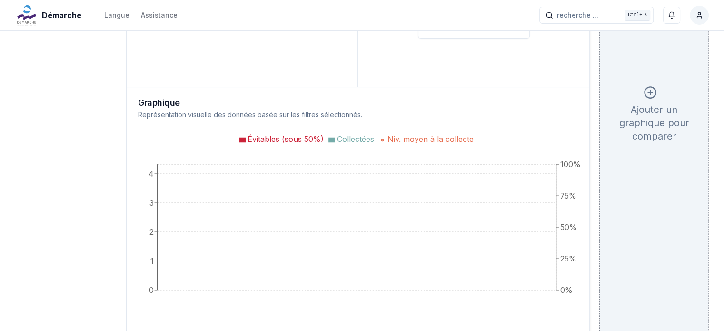
click at [647, 98] on icon at bounding box center [650, 92] width 13 height 13
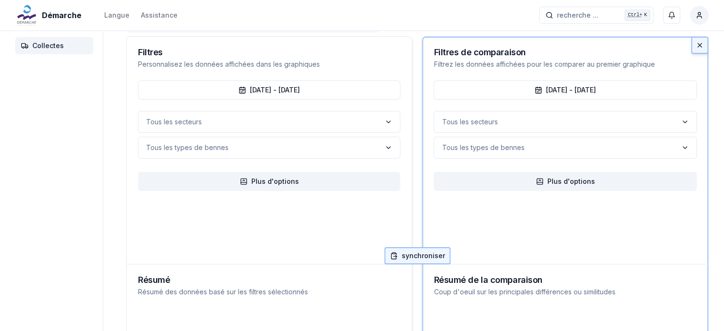
scroll to position [0, 0]
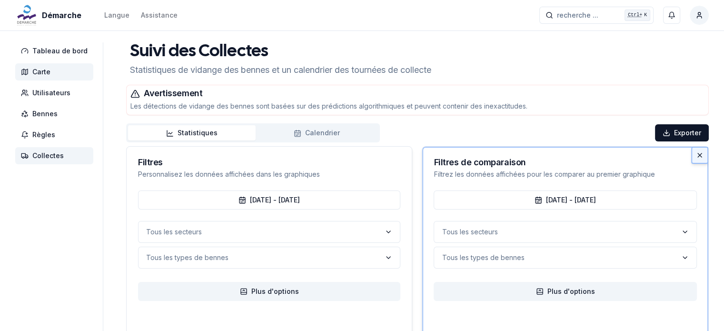
click at [46, 76] on span "Carte" at bounding box center [41, 72] width 18 height 10
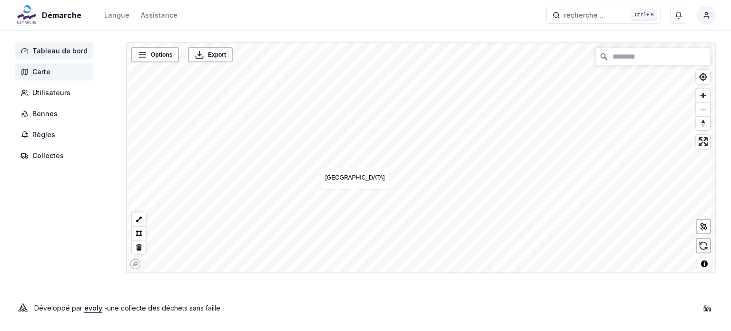
click at [55, 47] on span "Tableau de bord" at bounding box center [59, 51] width 55 height 10
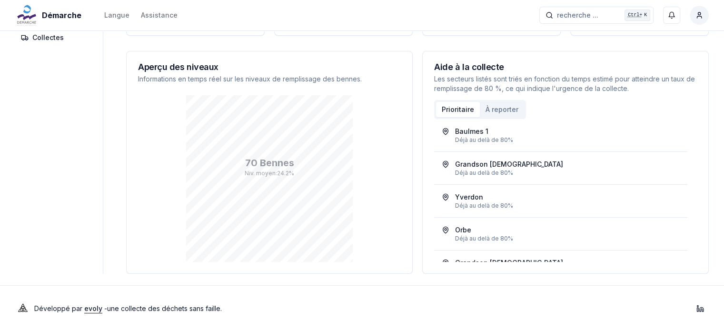
click at [73, 21] on div "Démarche Langue Assistance recherche ... recherche ... Ctrl+ K [PERSON_NAME]" at bounding box center [362, 15] width 724 height 30
click at [61, 19] on span "Démarche" at bounding box center [62, 15] width 40 height 11
drag, startPoint x: 687, startPoint y: 13, endPoint x: 694, endPoint y: 14, distance: 6.8
click at [689, 13] on div "recherche ... recherche ... Ctrl+ K [PERSON_NAME]" at bounding box center [623, 15] width 169 height 19
click at [671, 19] on icon "button" at bounding box center [672, 15] width 8 height 8
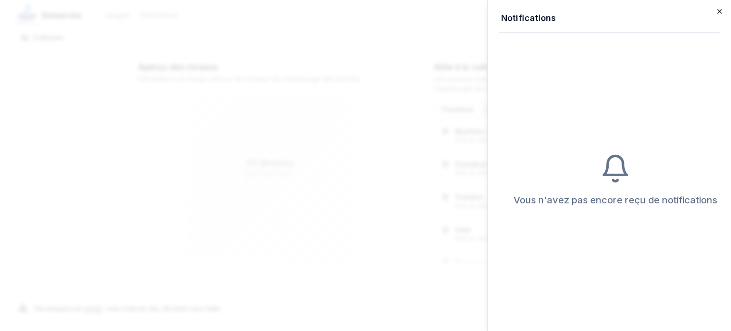
click at [720, 13] on icon "button" at bounding box center [720, 12] width 8 height 8
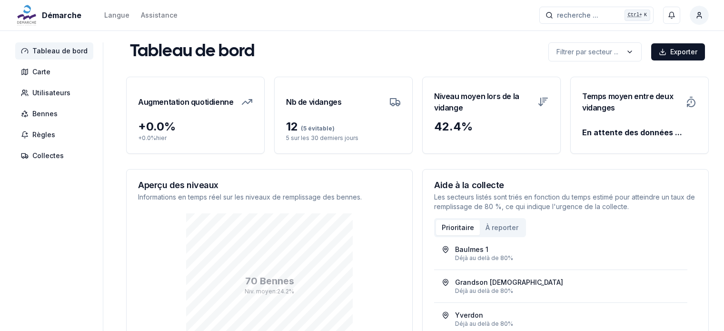
scroll to position [118, 0]
